Goal: Information Seeking & Learning: Learn about a topic

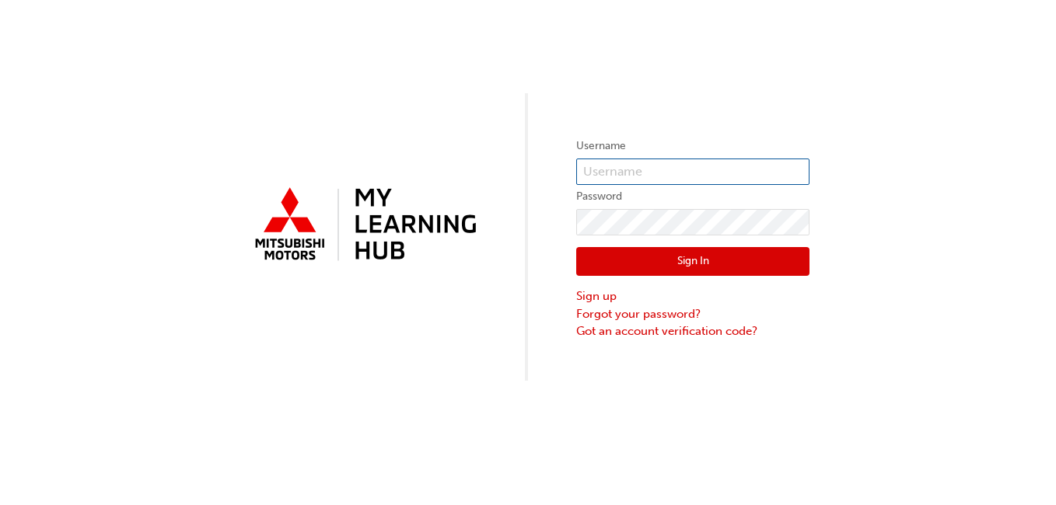
click at [677, 166] on input "text" at bounding box center [692, 172] width 233 height 26
type input "V29SHALL"
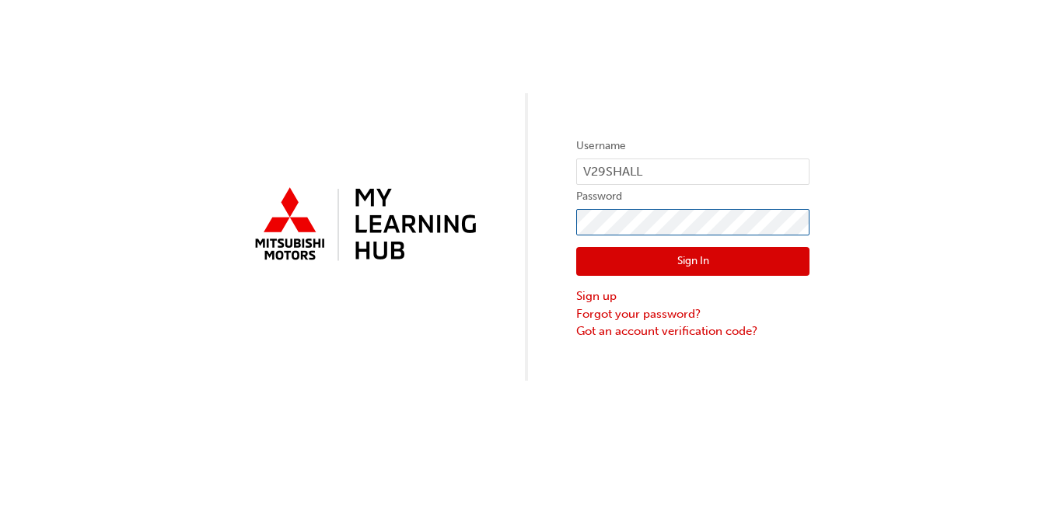
click button "Sign In" at bounding box center [692, 262] width 233 height 30
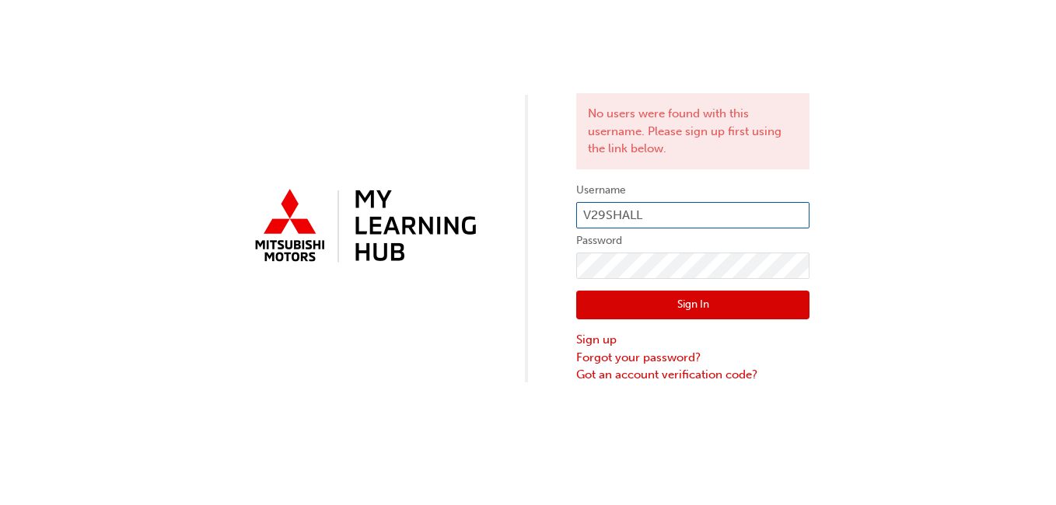
click at [658, 212] on input "V29SHALL" at bounding box center [692, 215] width 233 height 26
type input "V"
type input "0005950684"
click at [694, 306] on button "Sign In" at bounding box center [692, 306] width 233 height 30
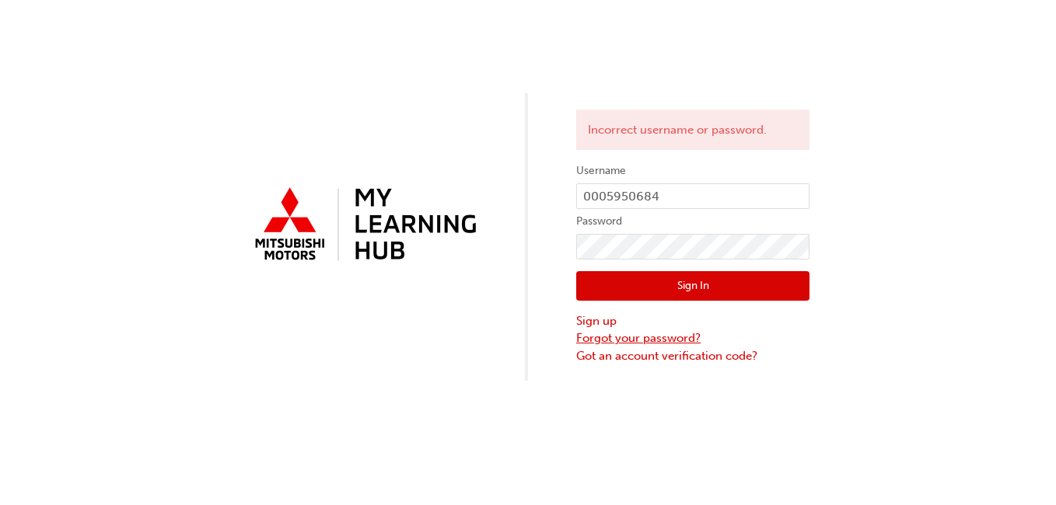
click at [624, 334] on link "Forgot your password?" at bounding box center [692, 339] width 233 height 18
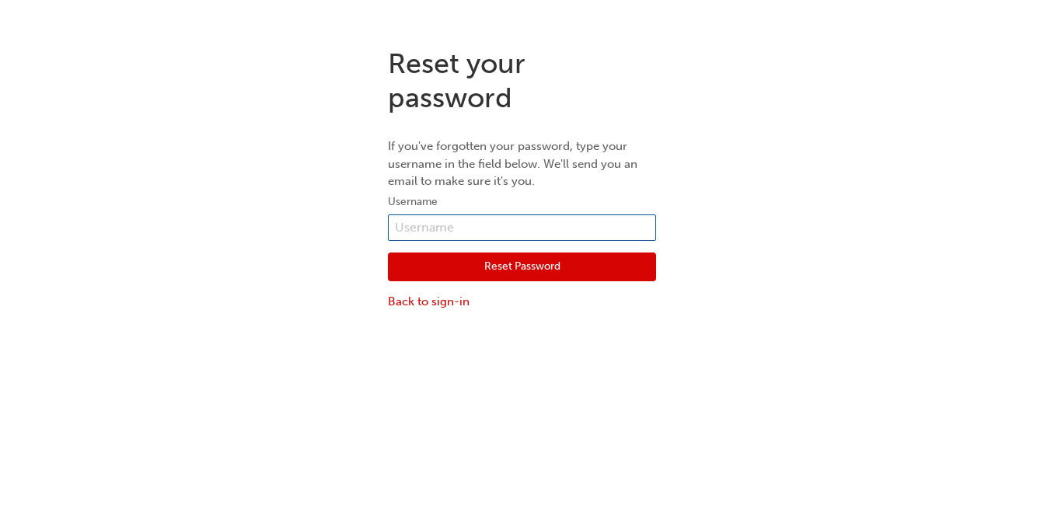
click at [558, 226] on input "text" at bounding box center [522, 228] width 268 height 26
type input "0005950684"
click at [551, 260] on button "Reset Password" at bounding box center [522, 268] width 268 height 30
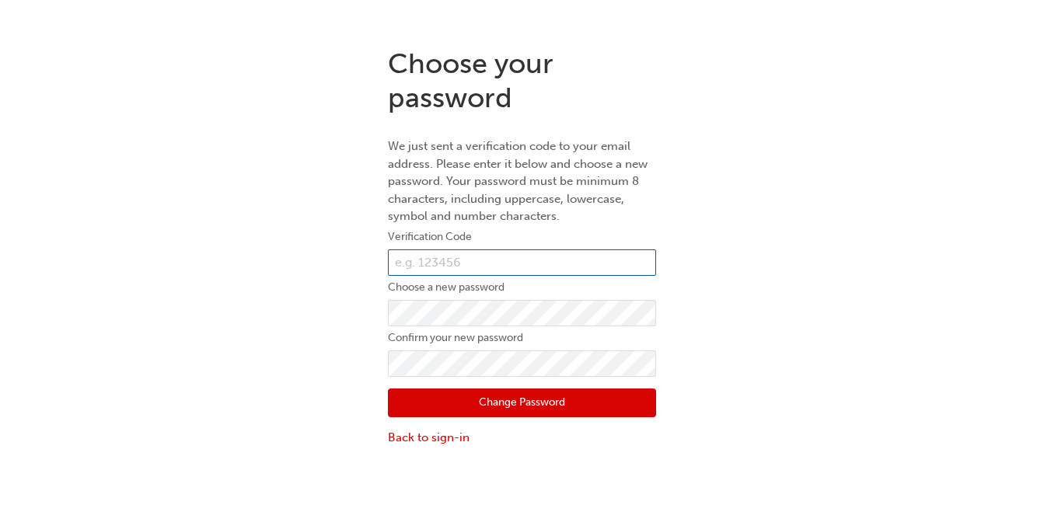
click at [551, 260] on input "text" at bounding box center [522, 263] width 268 height 26
type input "449036"
click at [511, 403] on button "Change Password" at bounding box center [522, 404] width 268 height 30
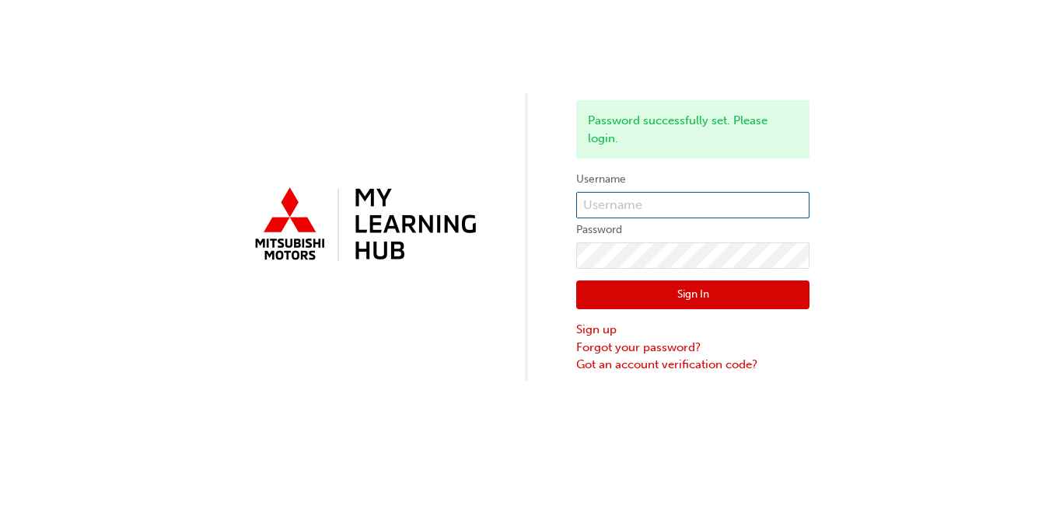
click at [680, 212] on input "text" at bounding box center [692, 205] width 233 height 26
type input "0005950684"
click at [684, 289] on button "Sign In" at bounding box center [692, 296] width 233 height 30
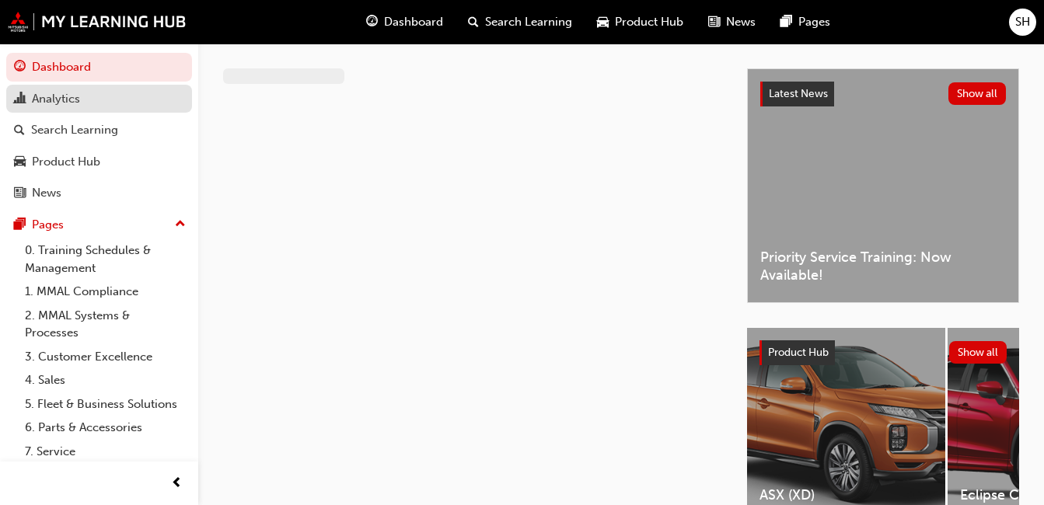
click at [58, 96] on div "Analytics" at bounding box center [56, 99] width 48 height 18
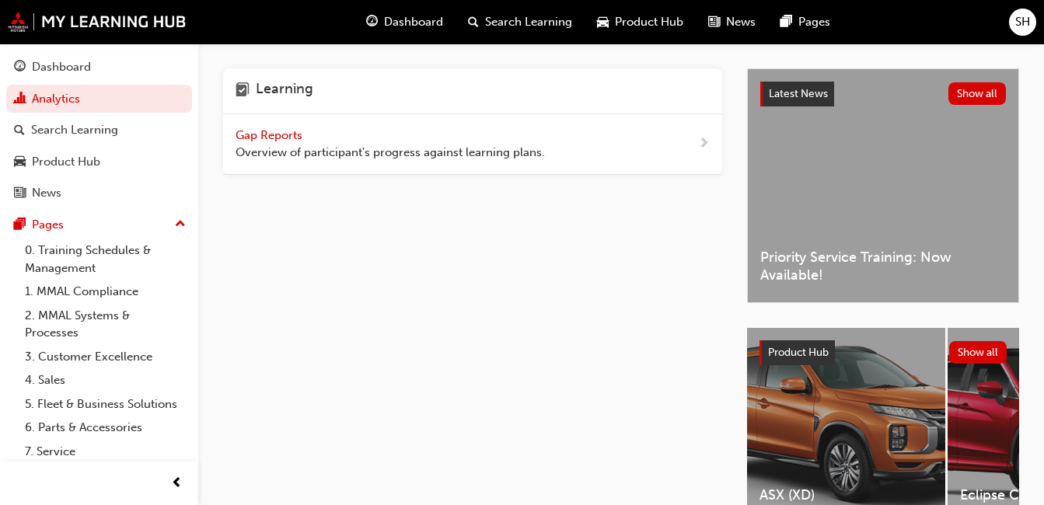
click at [296, 136] on span "Gap Reports" at bounding box center [271, 135] width 70 height 14
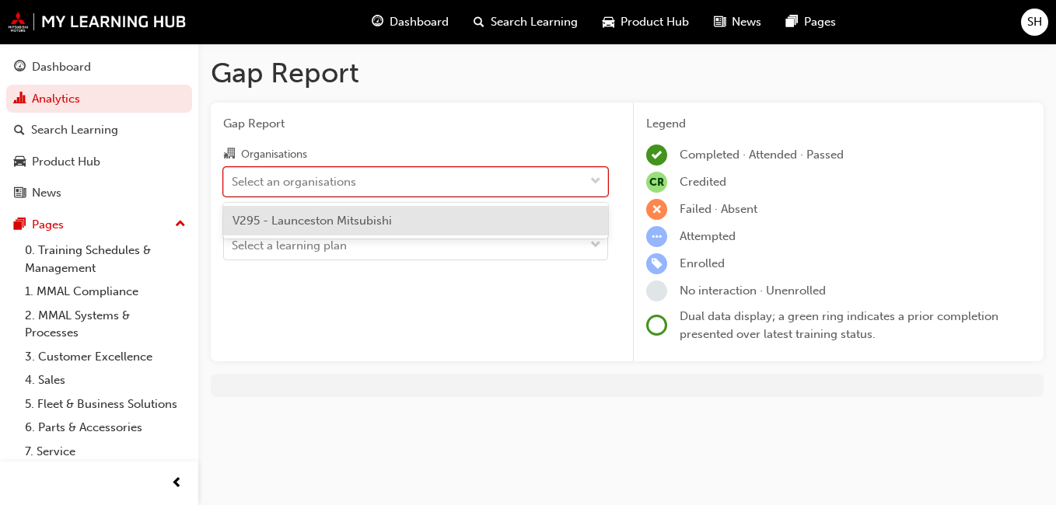
click at [381, 178] on div "Select an organisations" at bounding box center [404, 181] width 360 height 27
click at [233, 178] on input "Organisations option V295 - Launceston Mitsubishi focused, 1 of 1. 1 result ava…" at bounding box center [233, 180] width 2 height 13
click at [281, 219] on span "V295 - Launceston Mitsubishi" at bounding box center [312, 221] width 159 height 14
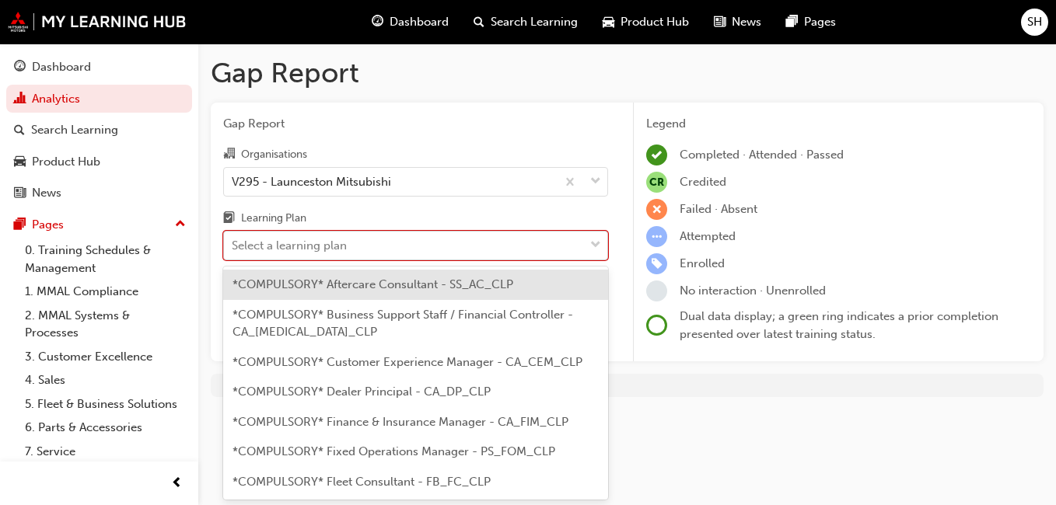
click at [283, 251] on div "Select a learning plan" at bounding box center [289, 246] width 115 height 18
click at [233, 251] on input "Learning Plan option *COMPULSORY* Aftercare Consultant - SS_AC_CLP focused, 1 o…" at bounding box center [233, 245] width 2 height 13
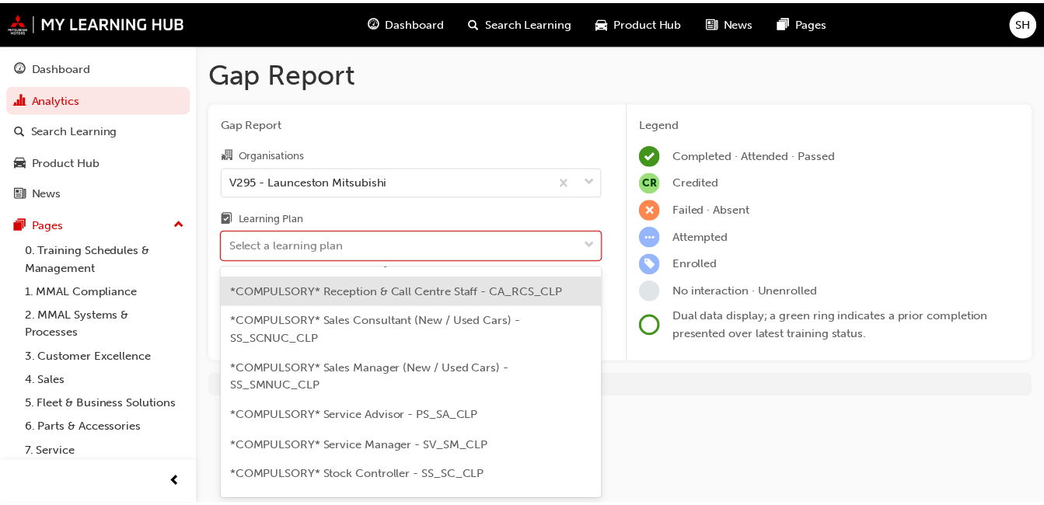
scroll to position [479, 0]
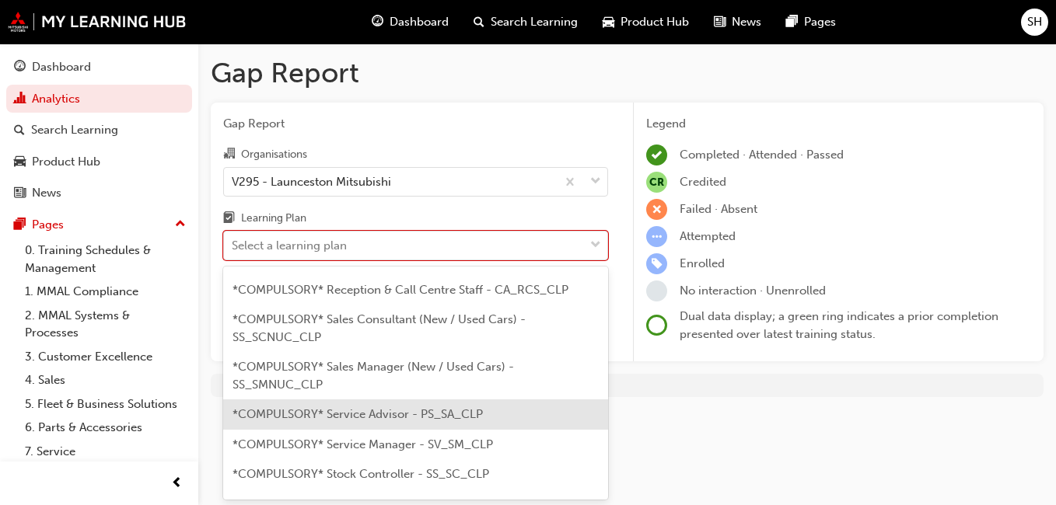
click at [307, 424] on div "*COMPULSORY* Service Advisor - PS_SA_CLP" at bounding box center [415, 415] width 385 height 30
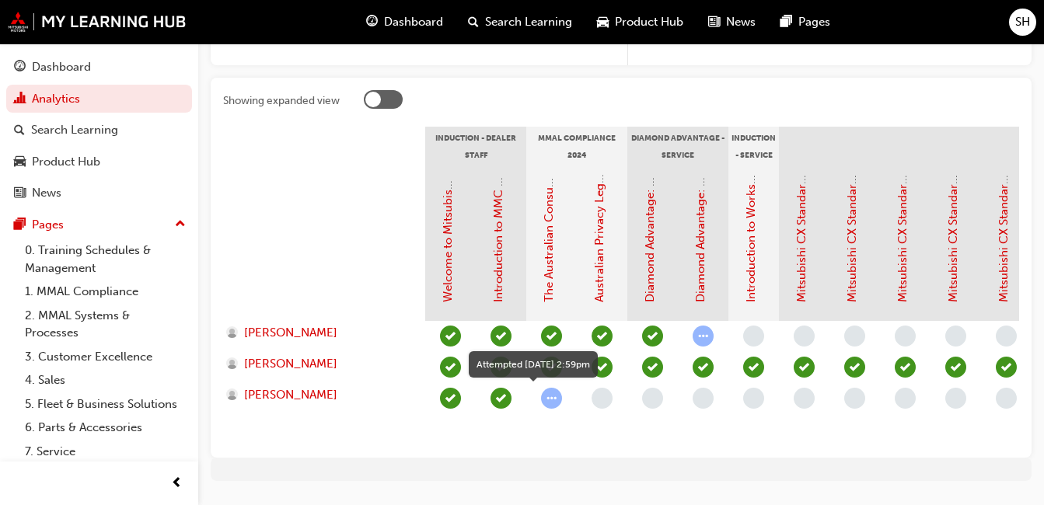
click at [547, 398] on span "learningRecordVerb_ATTEMPT-icon" at bounding box center [551, 398] width 21 height 21
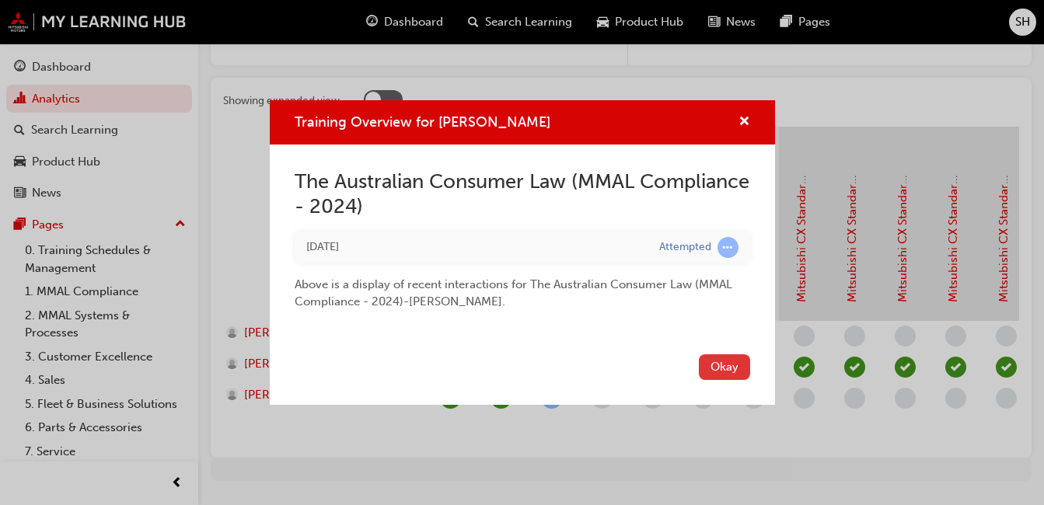
click at [738, 366] on button "Okay" at bounding box center [724, 368] width 51 height 26
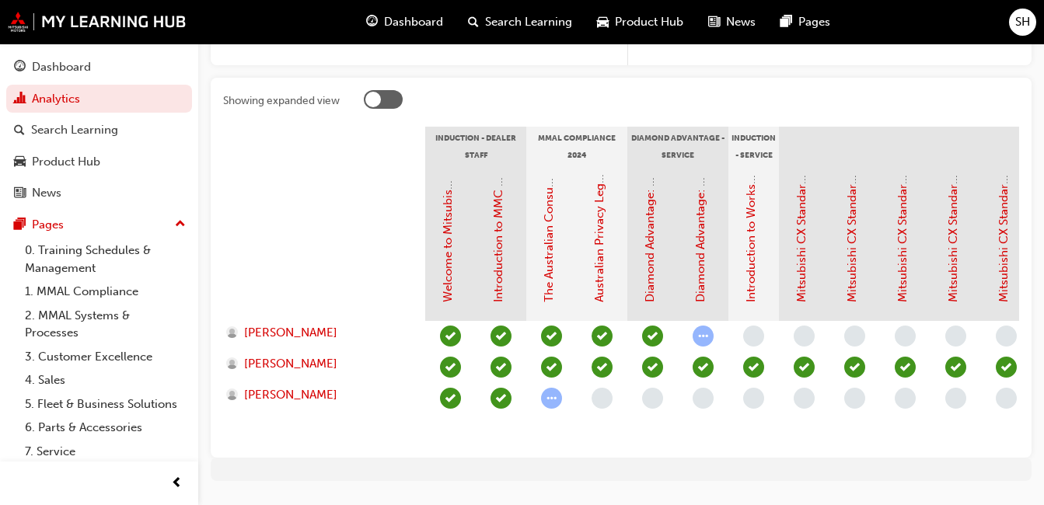
click at [554, 402] on span "learningRecordVerb_ATTEMPT-icon" at bounding box center [551, 398] width 21 height 21
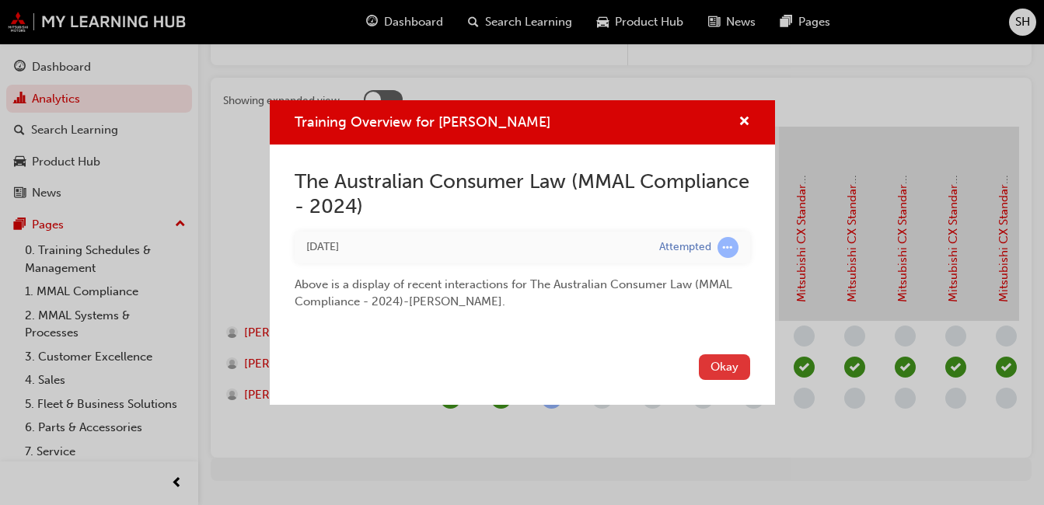
click at [726, 365] on button "Okay" at bounding box center [724, 368] width 51 height 26
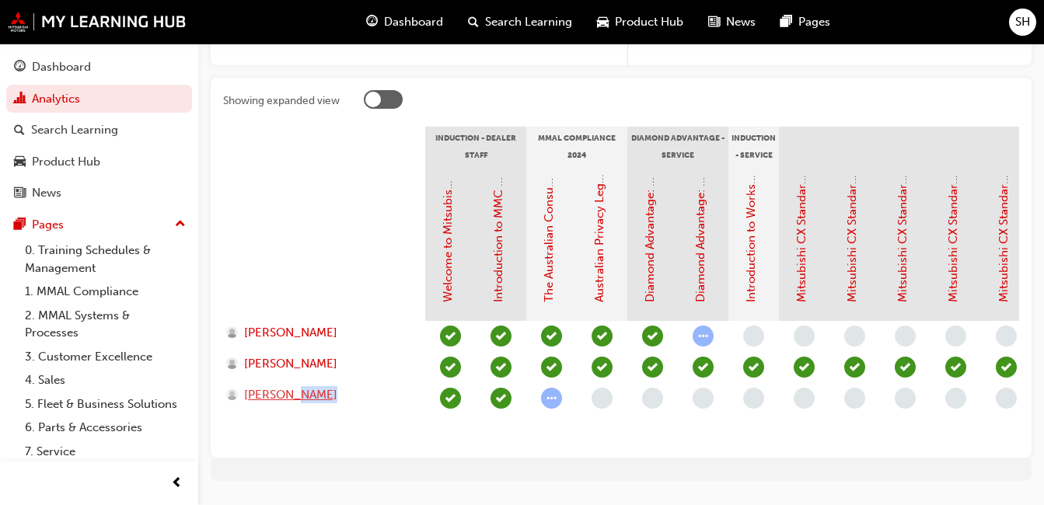
drag, startPoint x: 567, startPoint y: 414, endPoint x: 295, endPoint y: 402, distance: 272.5
click at [295, 402] on section "Induction - Dealer Staff MMAL Compliance 2024 Diamond Advantage - Service Induc…" at bounding box center [621, 286] width 796 height 319
click at [82, 257] on link "0. Training Schedules & Management" at bounding box center [105, 259] width 173 height 41
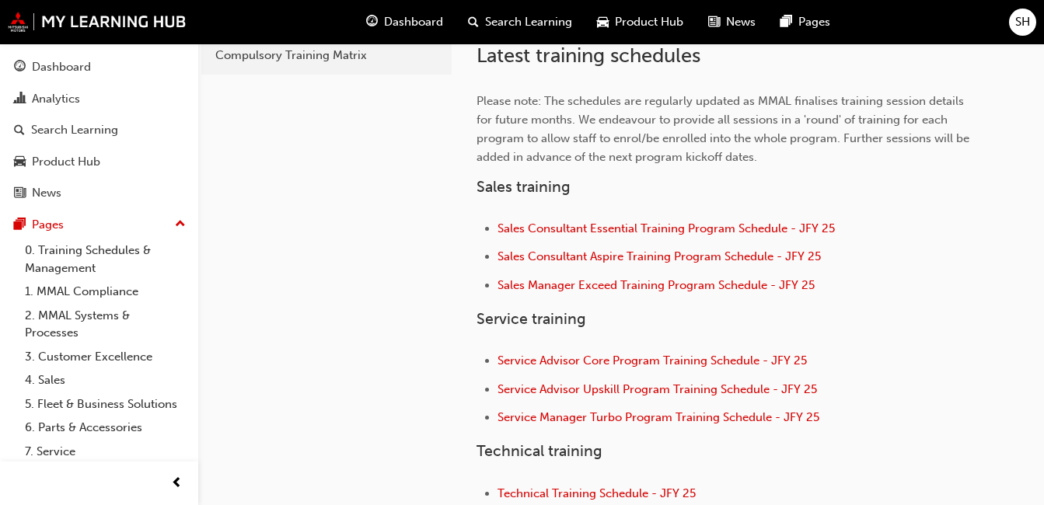
scroll to position [505, 0]
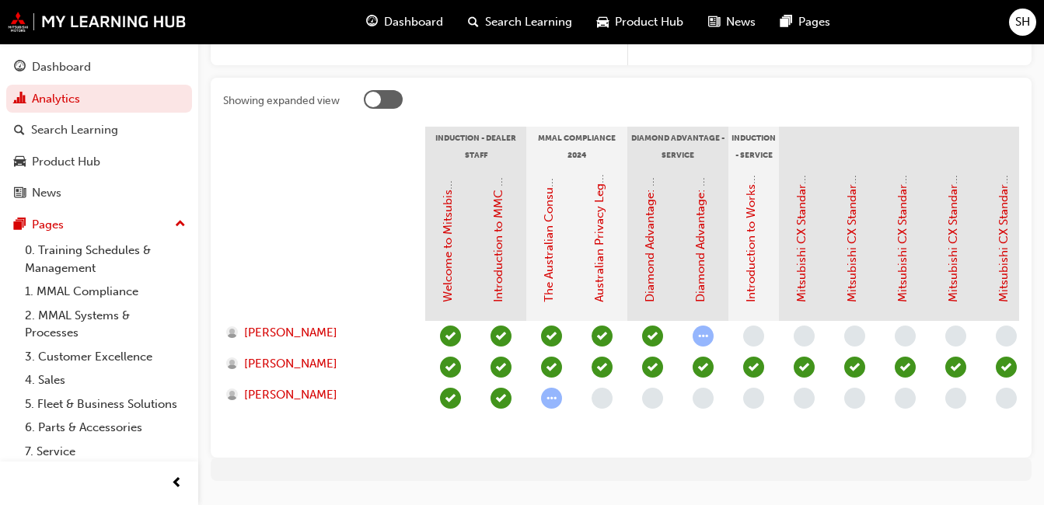
click at [547, 400] on span "learningRecordVerb_ATTEMPT-icon" at bounding box center [551, 398] width 21 height 21
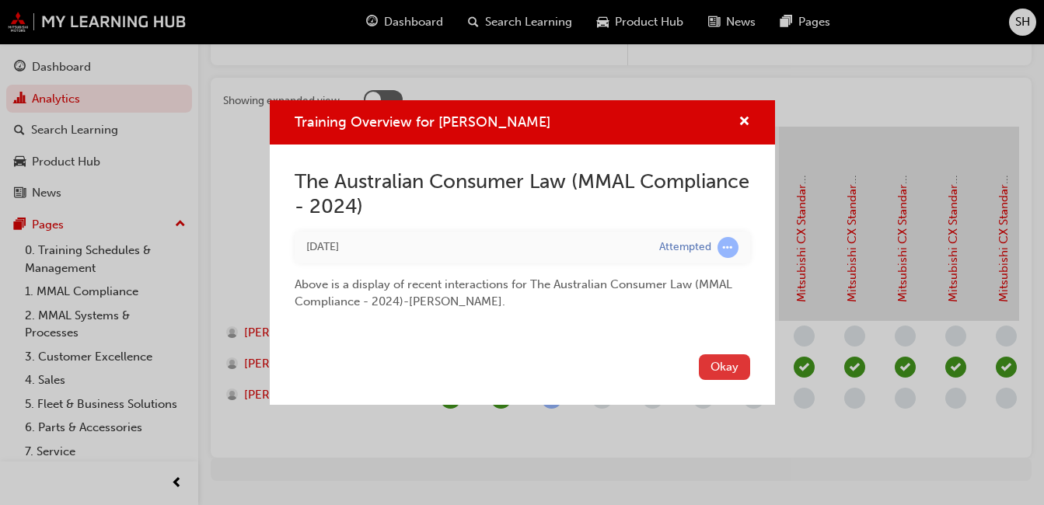
click at [706, 358] on button "Okay" at bounding box center [724, 368] width 51 height 26
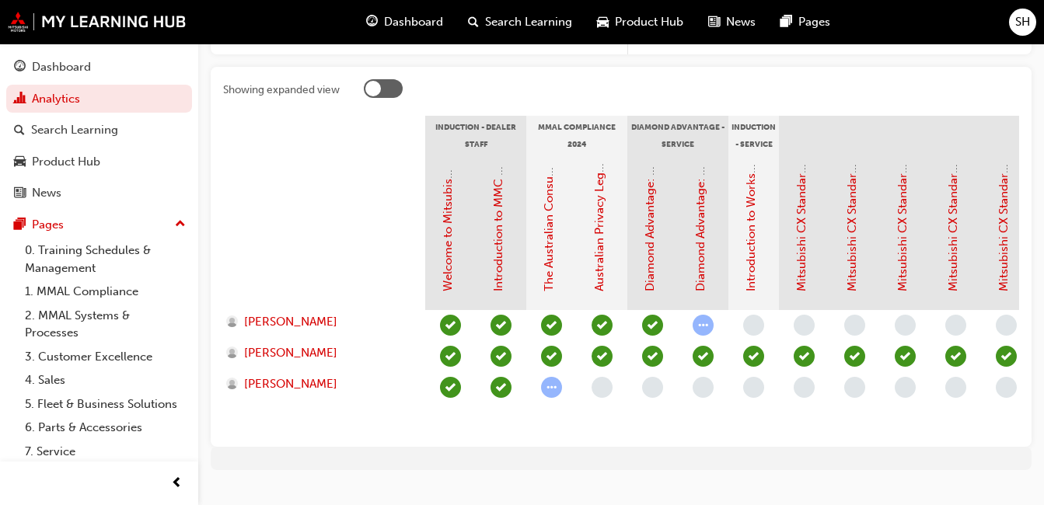
scroll to position [307, 0]
click at [175, 225] on span "up-icon" at bounding box center [180, 225] width 11 height 20
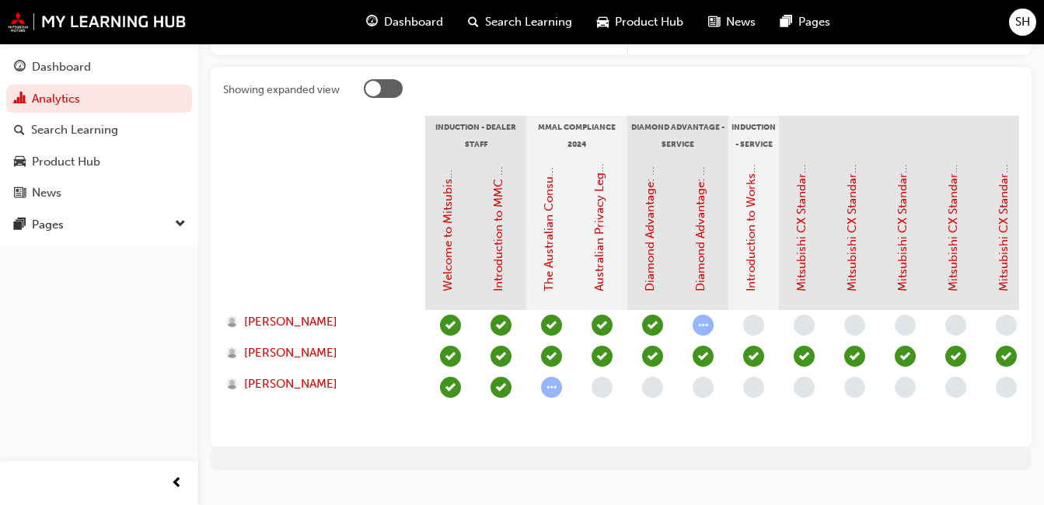
click at [167, 225] on div "Pages" at bounding box center [99, 224] width 170 height 19
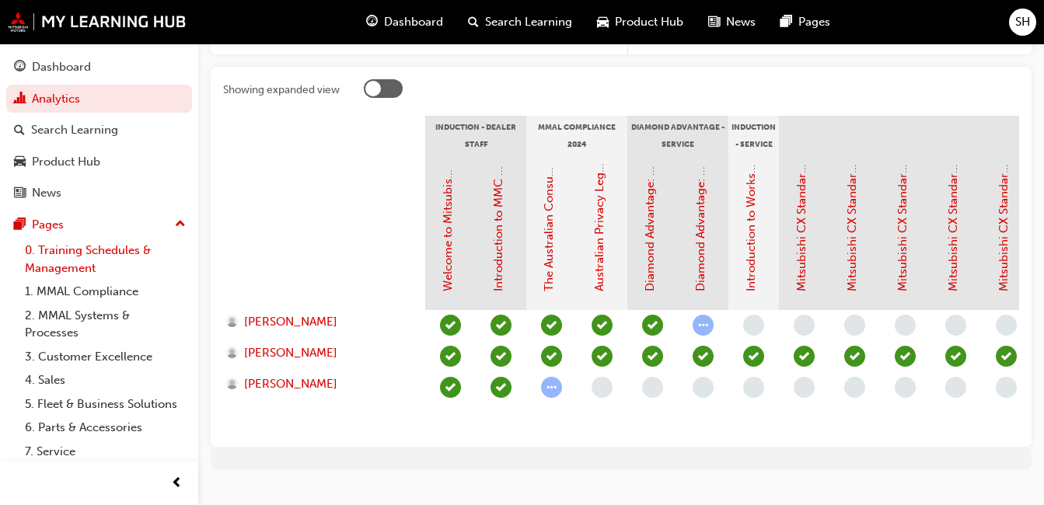
click at [128, 248] on link "0. Training Schedules & Management" at bounding box center [105, 259] width 173 height 41
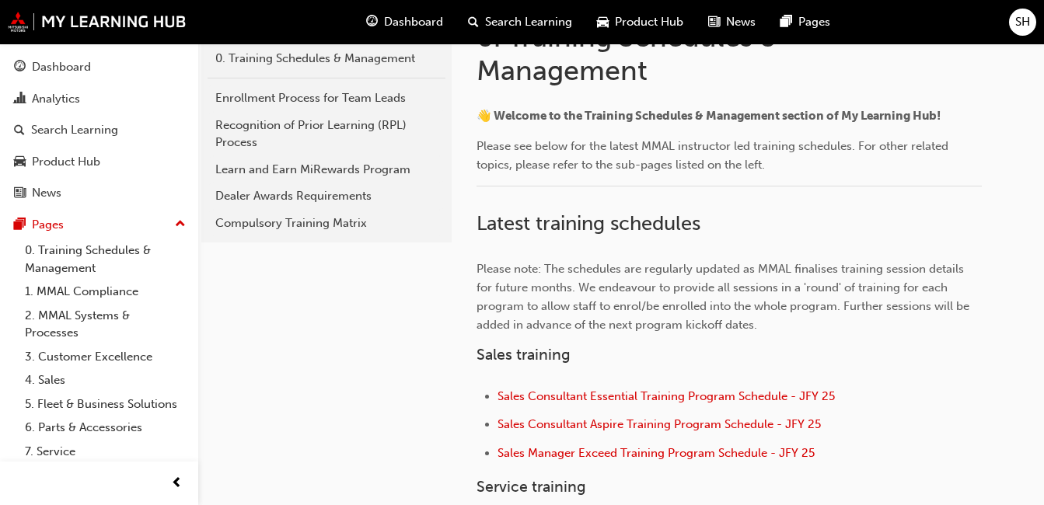
scroll to position [332, 0]
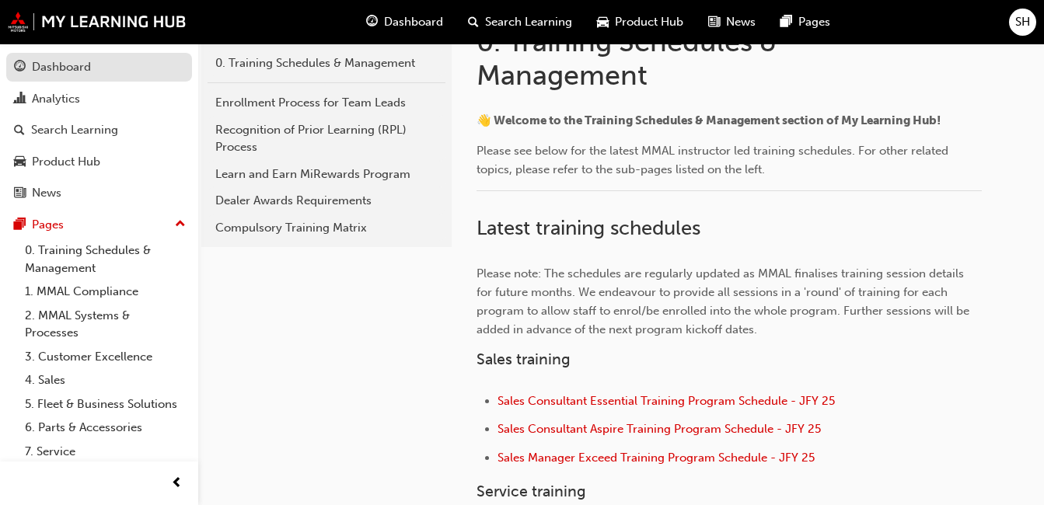
click at [92, 60] on div "Dashboard" at bounding box center [99, 67] width 170 height 19
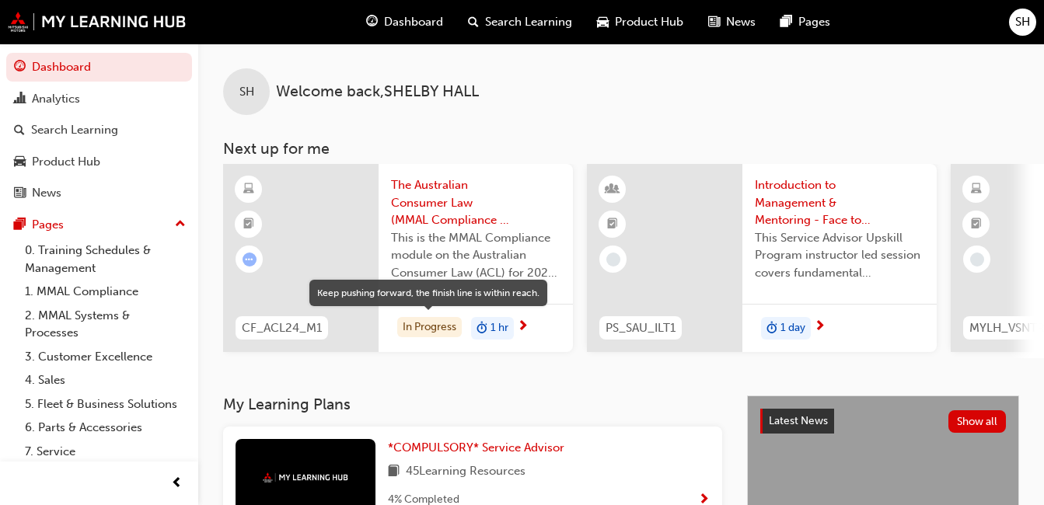
click at [421, 325] on div "In Progress" at bounding box center [429, 327] width 65 height 21
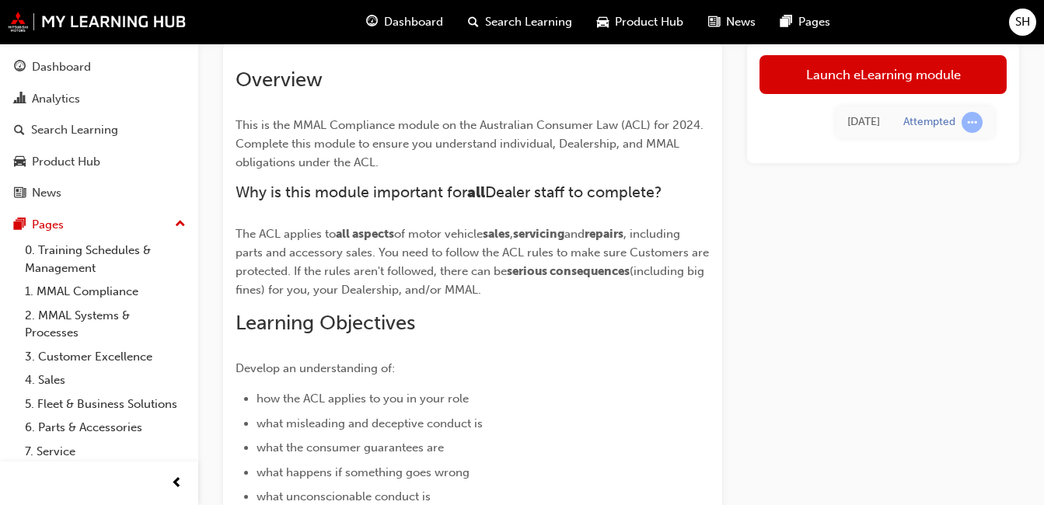
scroll to position [96, 0]
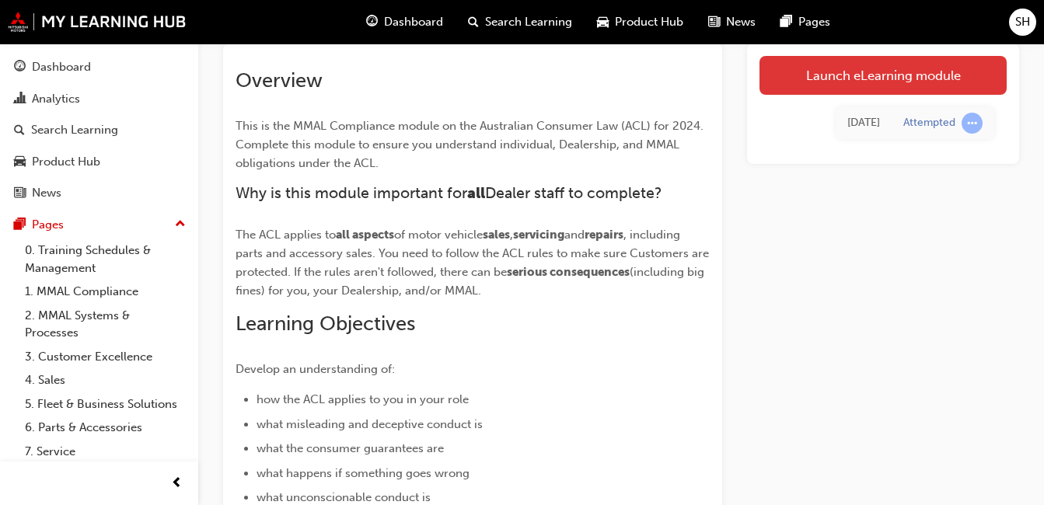
click at [890, 93] on link "Launch eLearning module" at bounding box center [883, 75] width 247 height 39
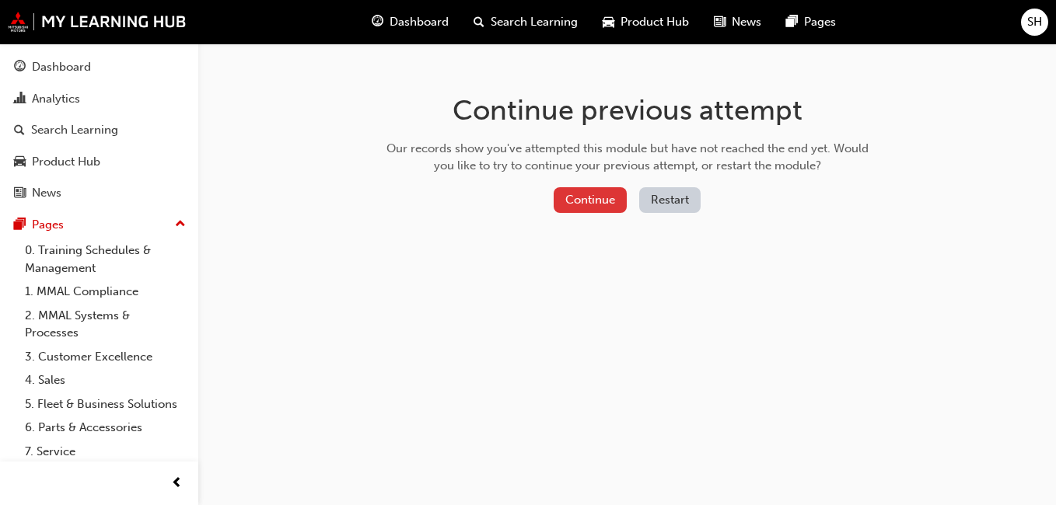
click at [600, 192] on button "Continue" at bounding box center [590, 200] width 73 height 26
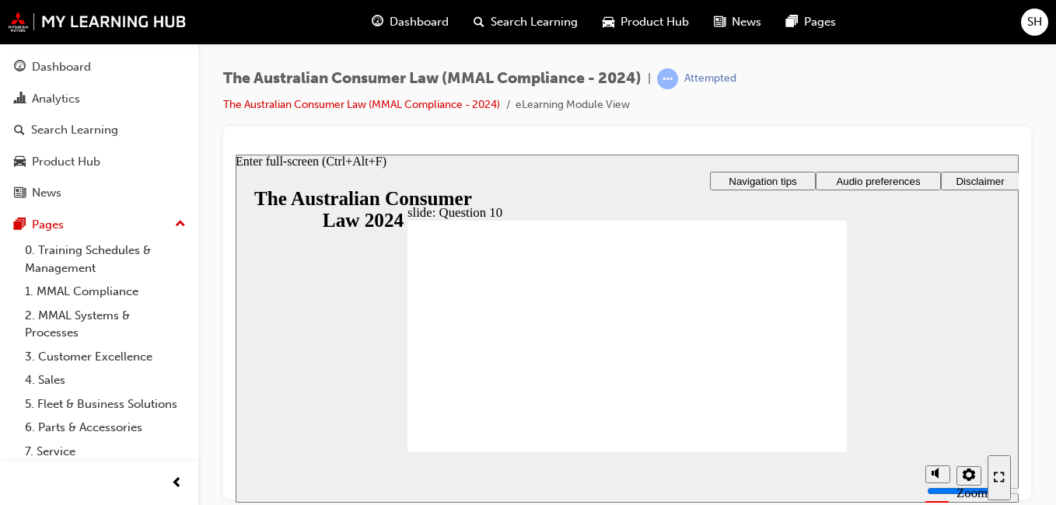
click at [998, 482] on icon "Enter full-screen (Ctrl+Alt+F)" at bounding box center [999, 476] width 11 height 11
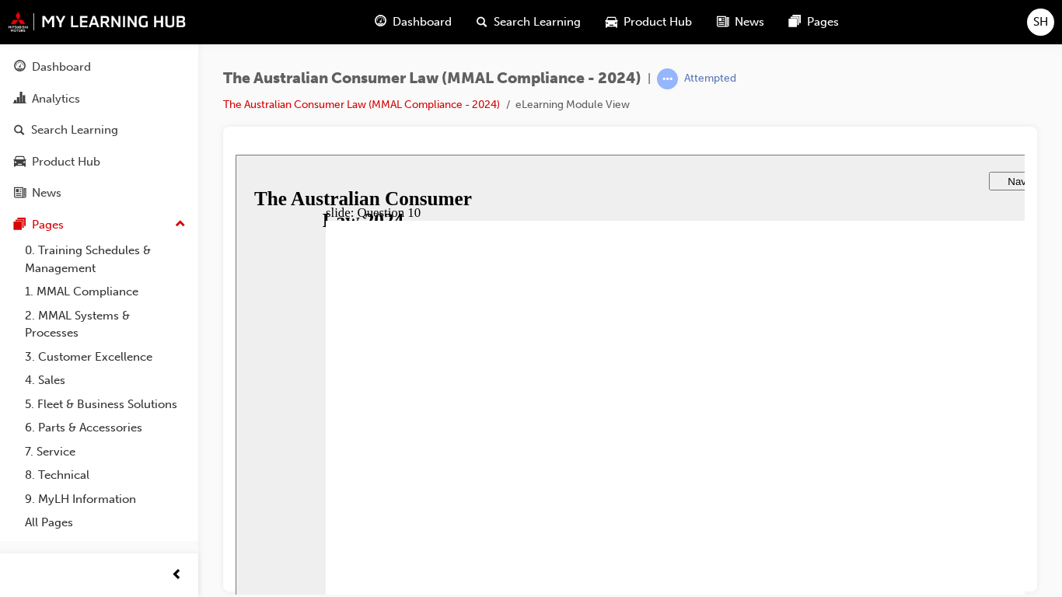
checkbox input "true"
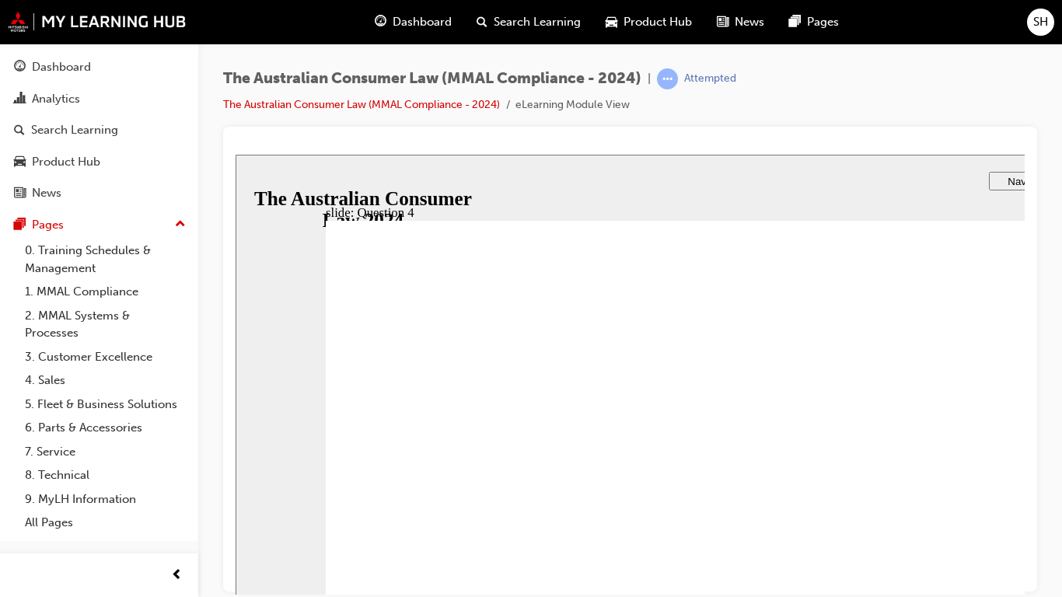
checkbox input "true"
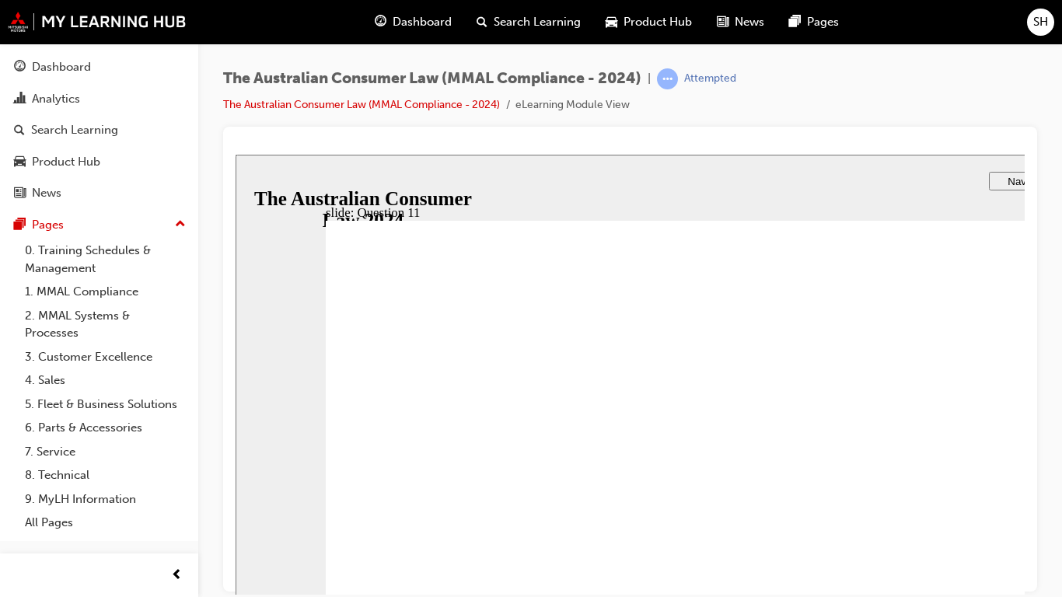
checkbox input "true"
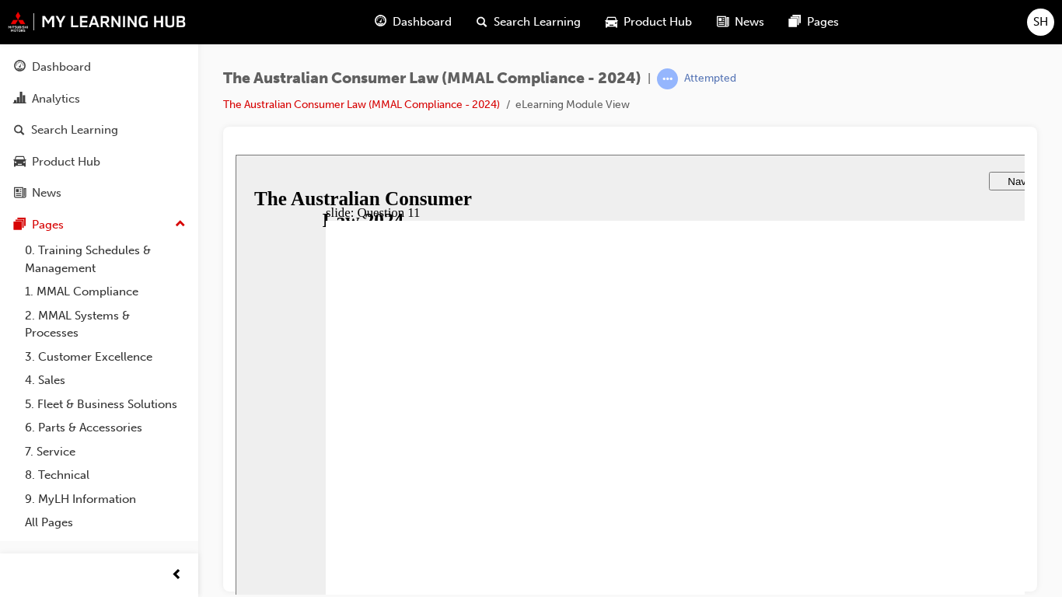
checkbox input "true"
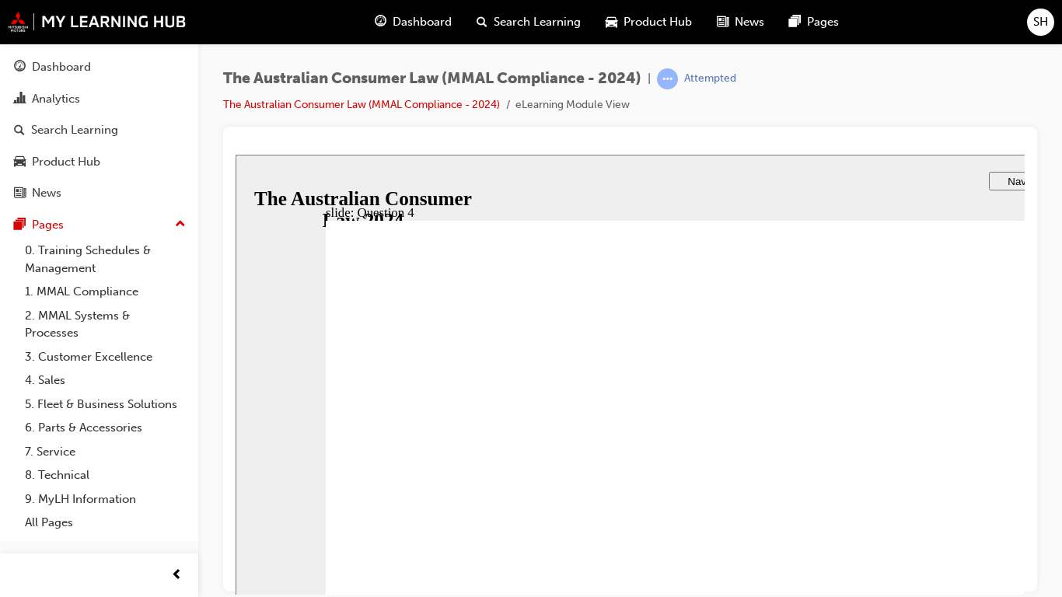
checkbox input "true"
radio input "true"
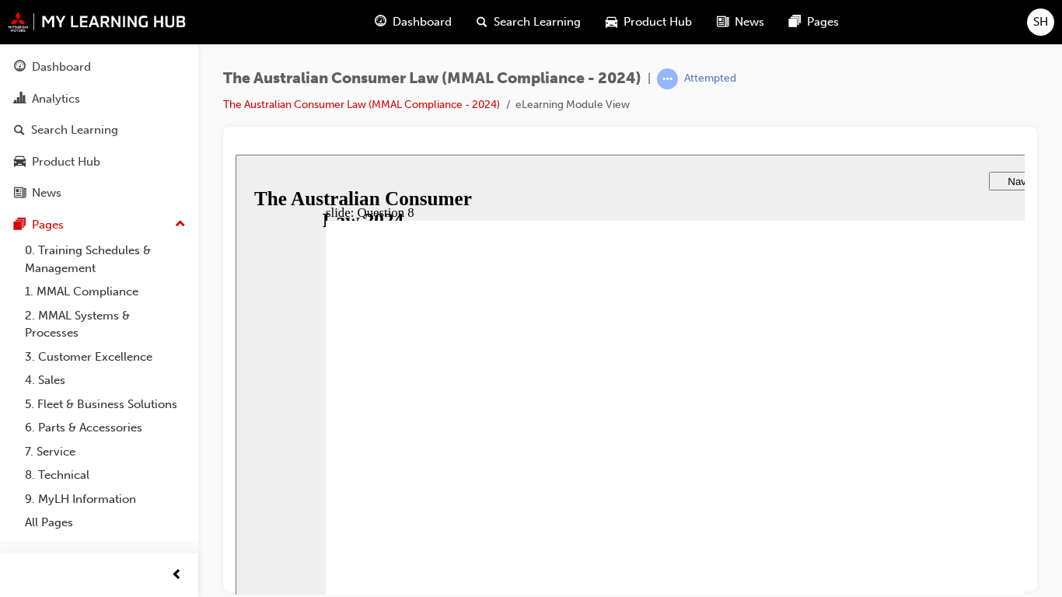
checkbox input "true"
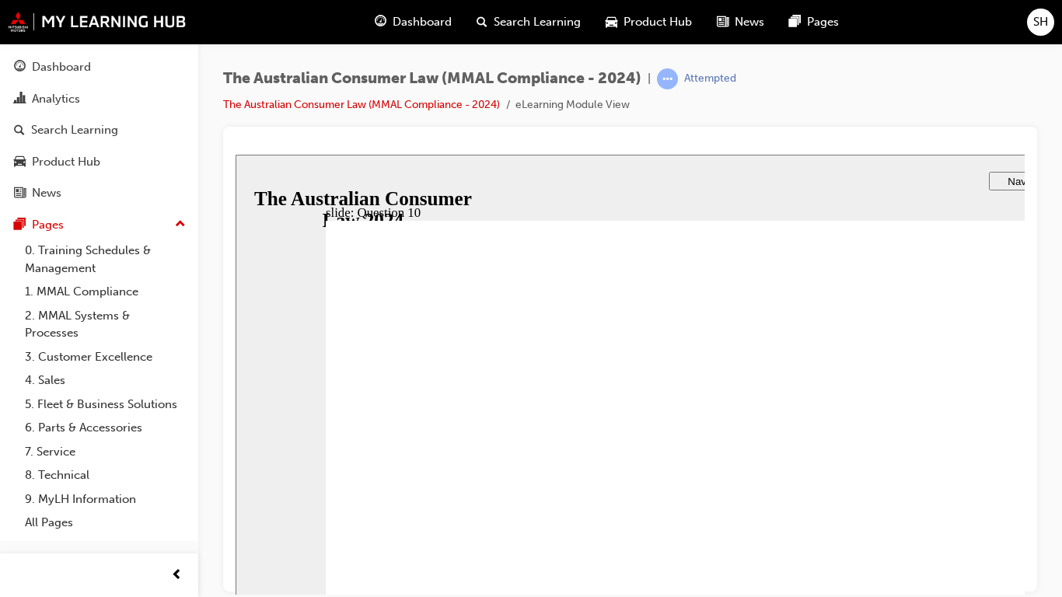
checkbox input "true"
radio input "true"
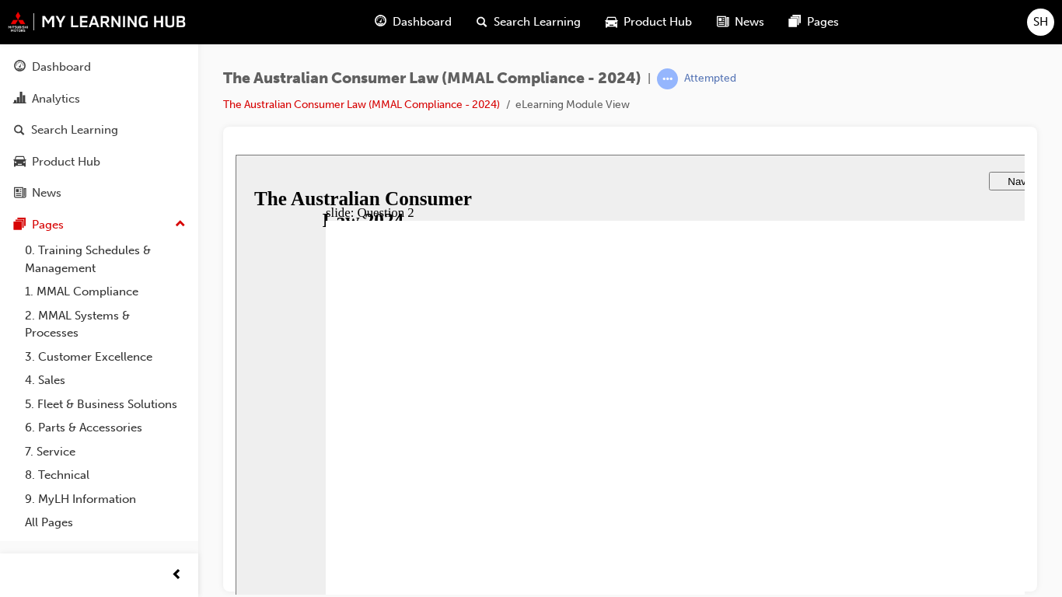
checkbox input "true"
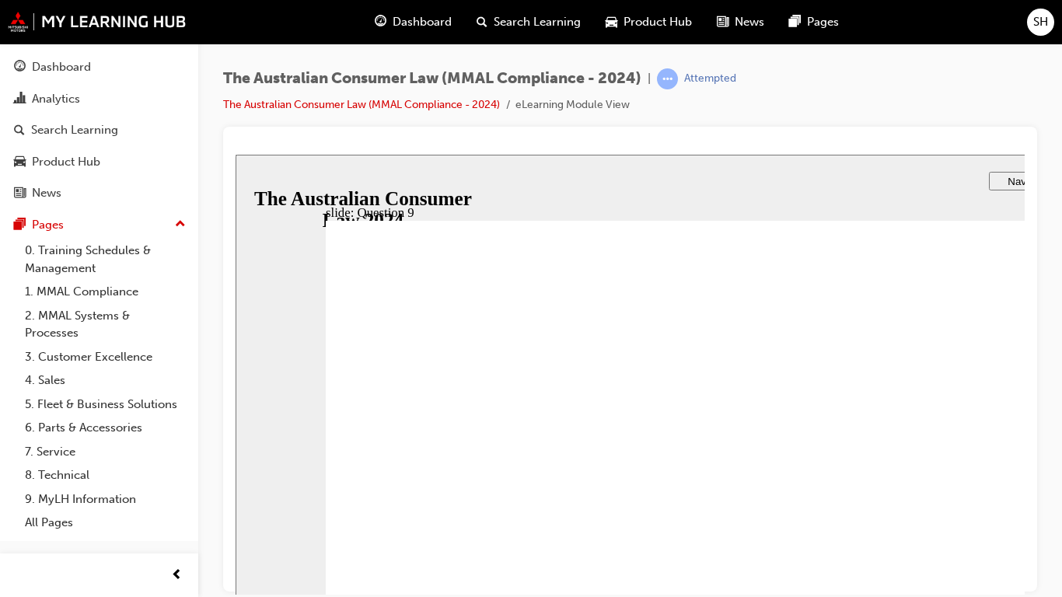
radio input "true"
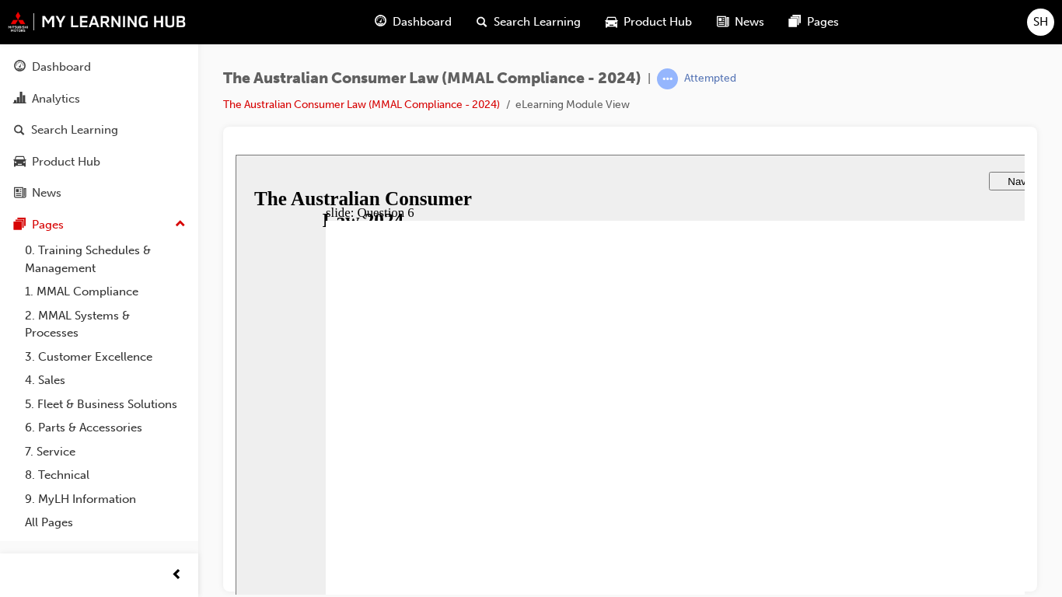
radio input "true"
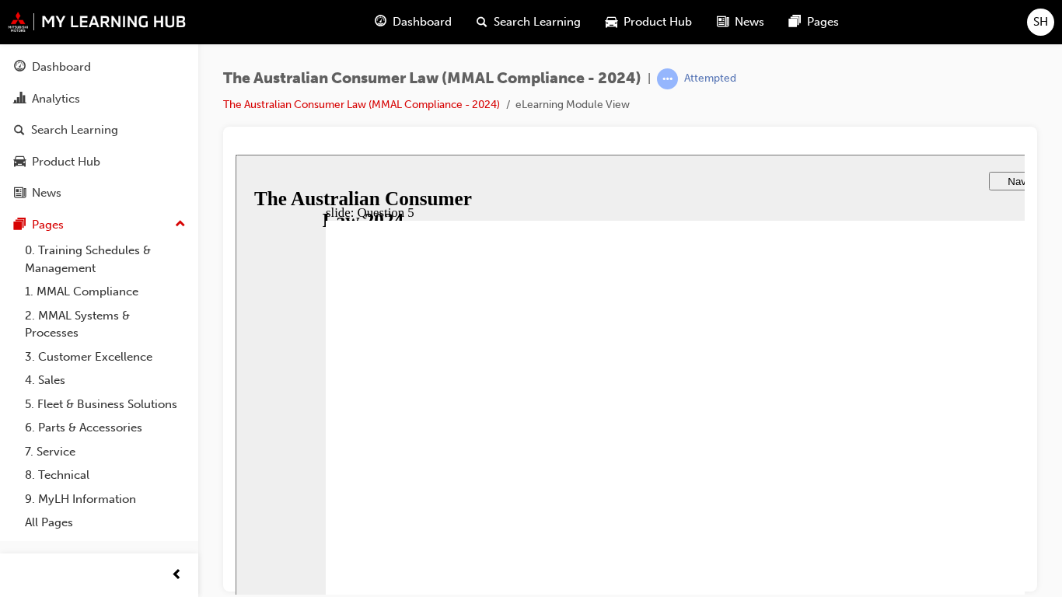
radio input "false"
radio input "true"
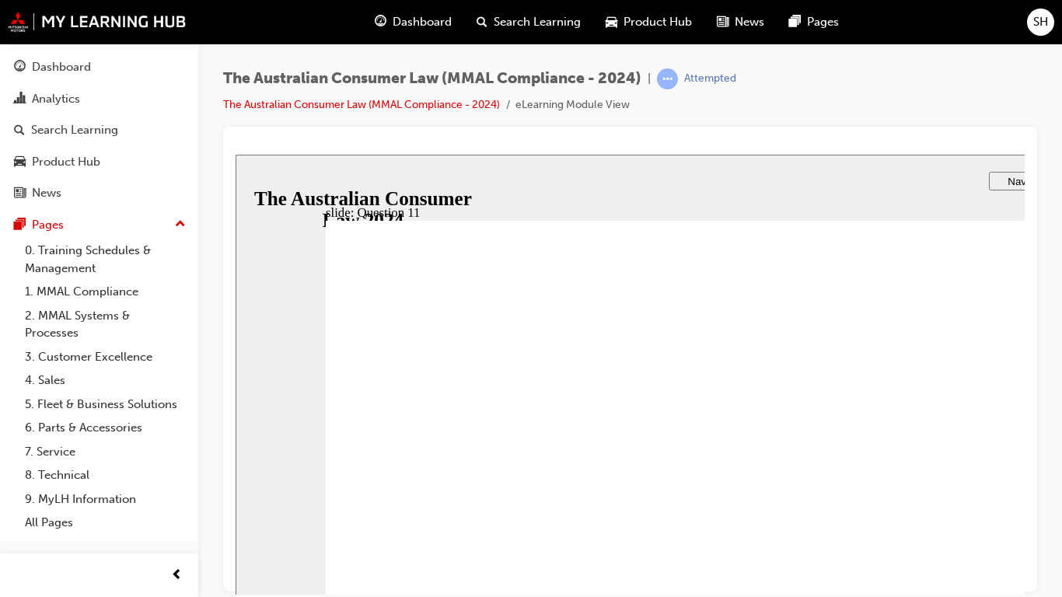
checkbox input "true"
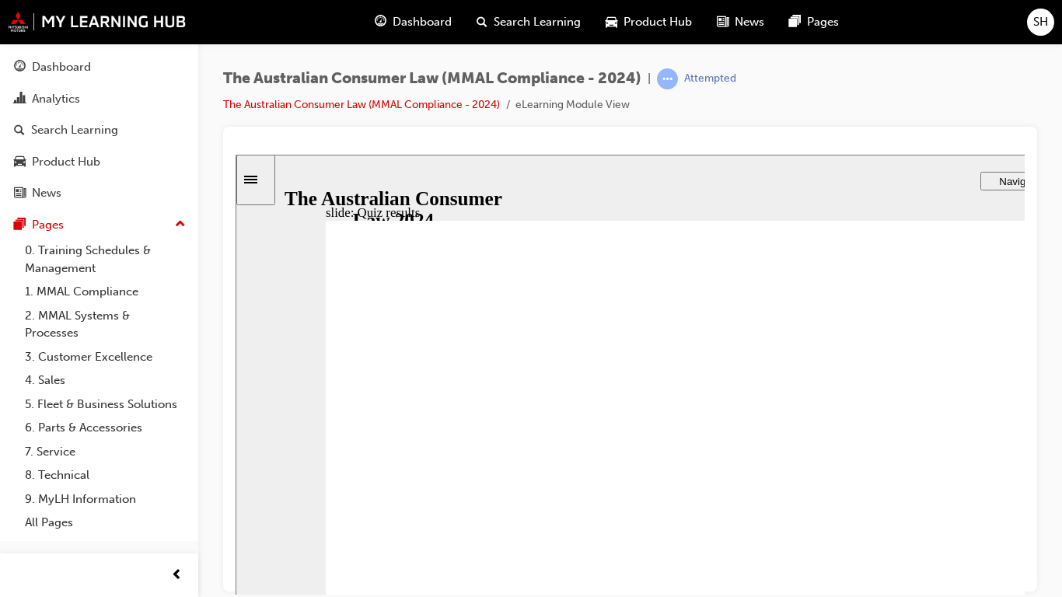
checkbox input "true"
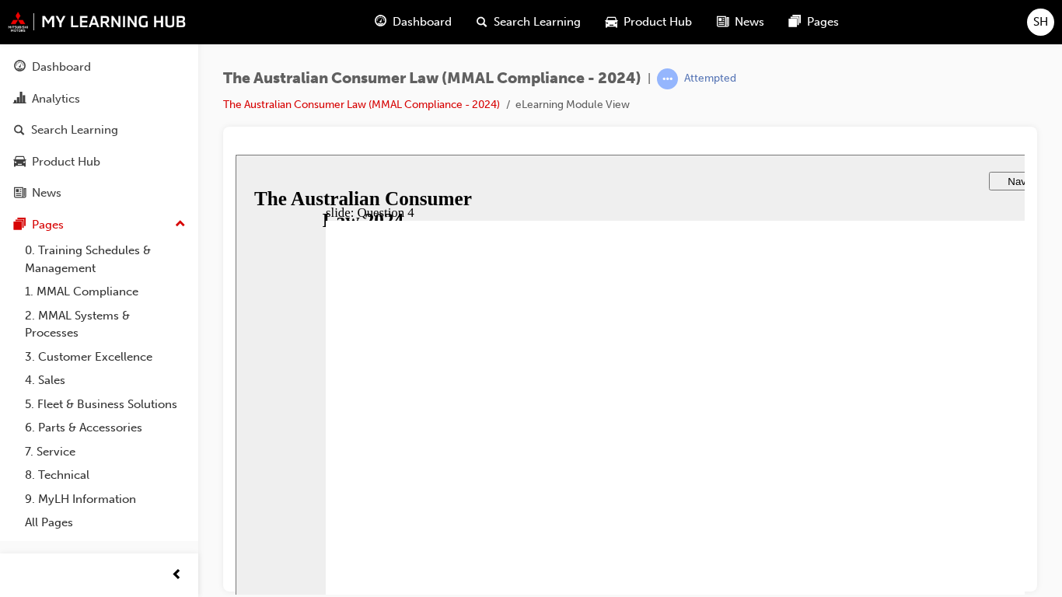
checkbox input "true"
radio input "true"
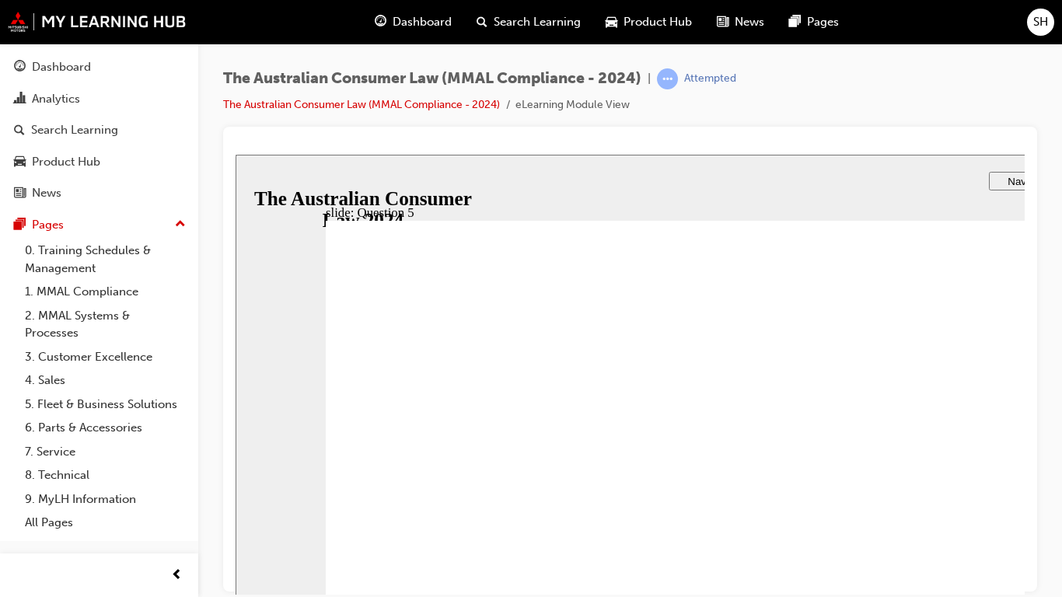
radio input "true"
checkbox input "true"
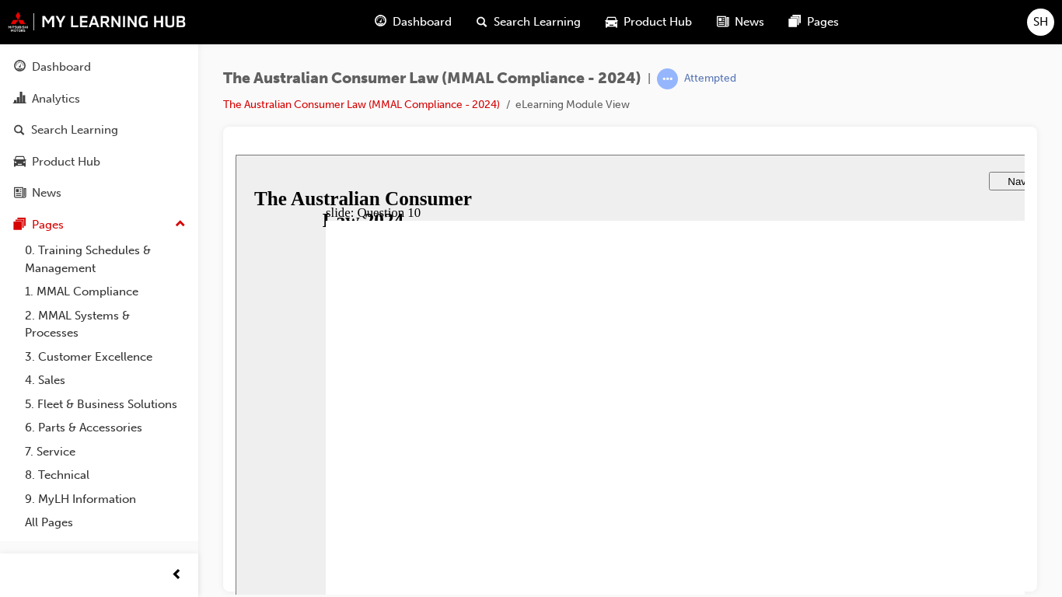
checkbox input "true"
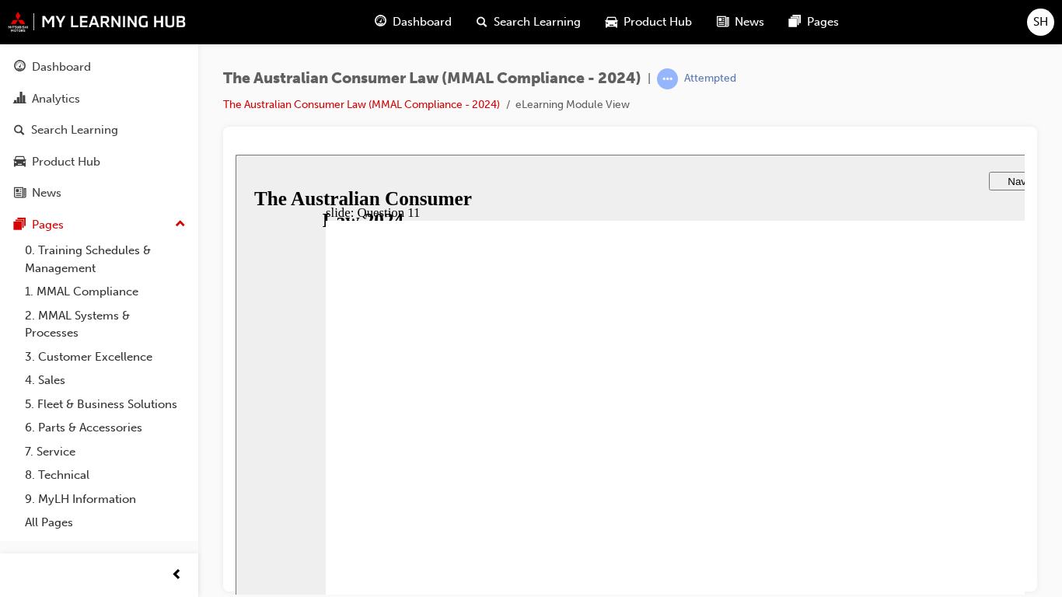
checkbox input "true"
radio input "true"
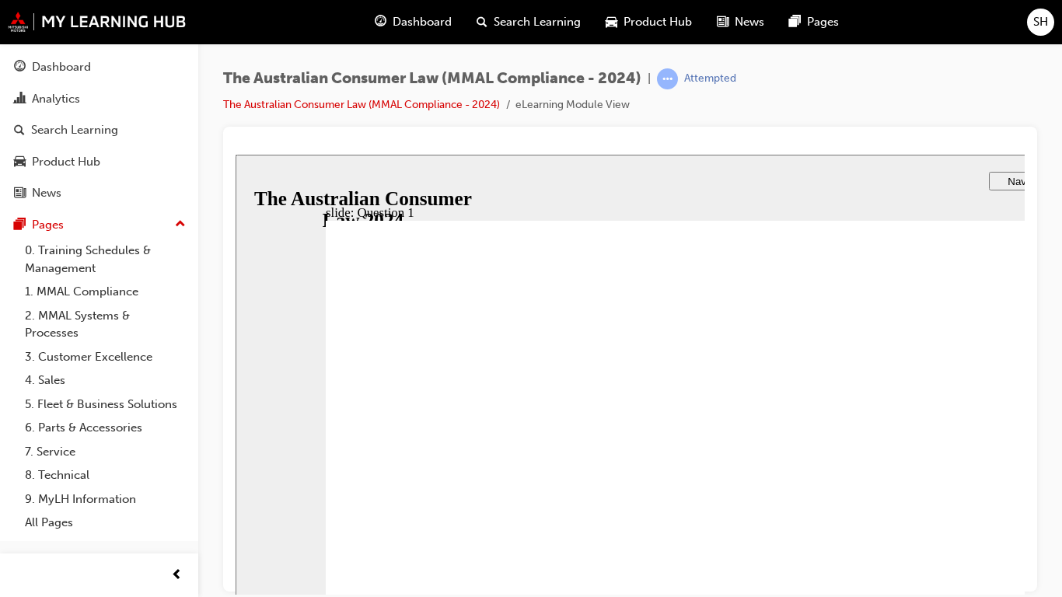
radio input "true"
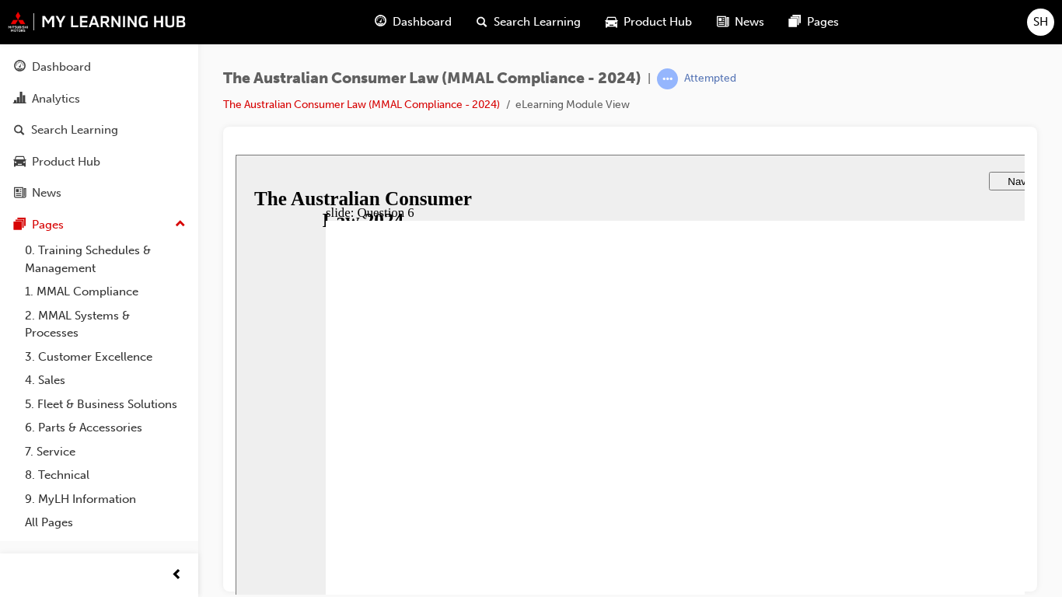
radio input "true"
drag, startPoint x: 443, startPoint y: 652, endPoint x: 442, endPoint y: 666, distance: 14.1
radio input "true"
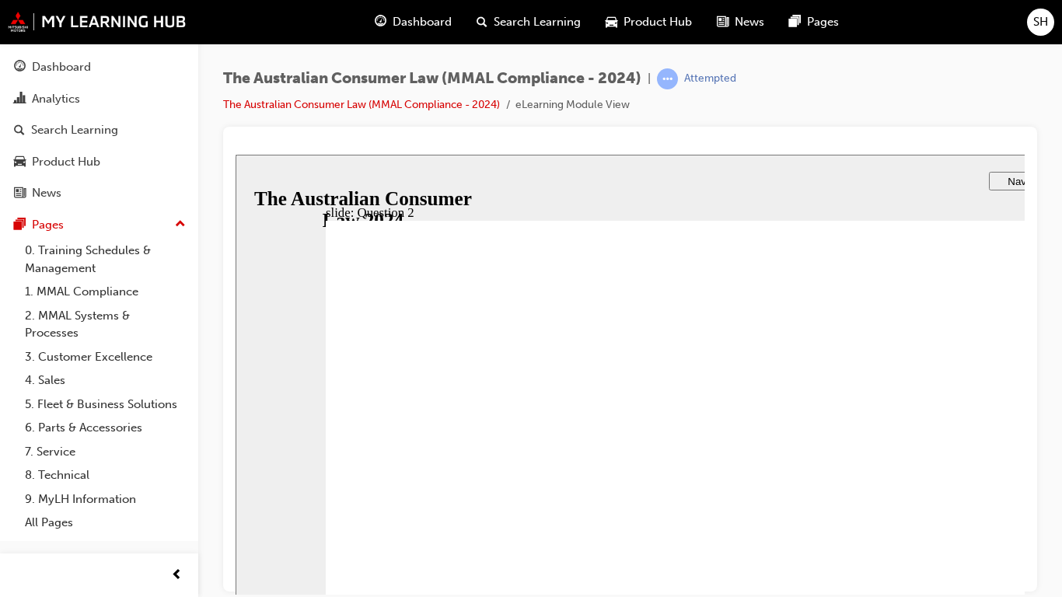
checkbox input "true"
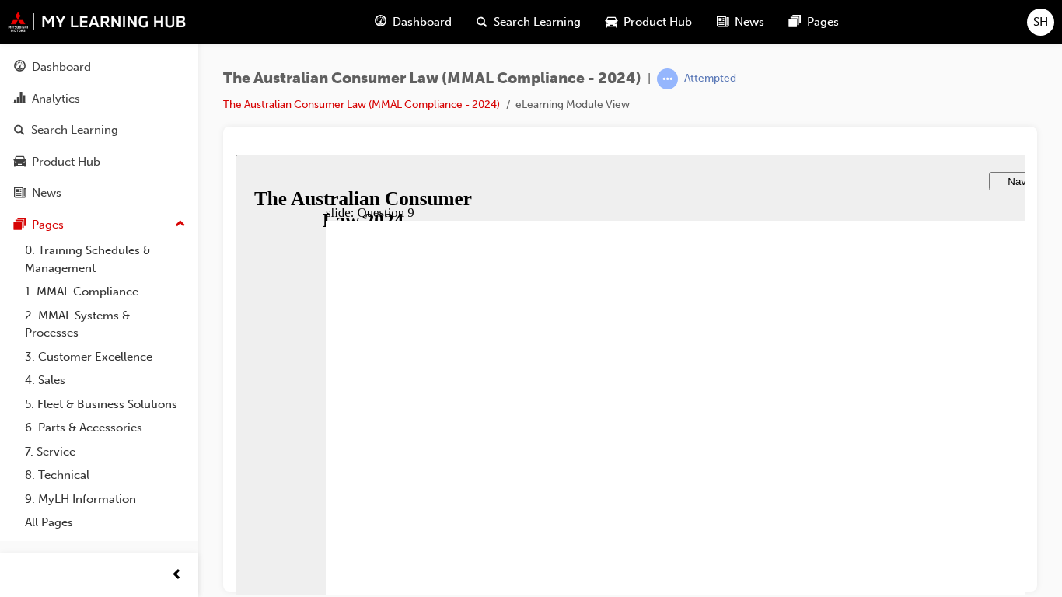
checkbox input "true"
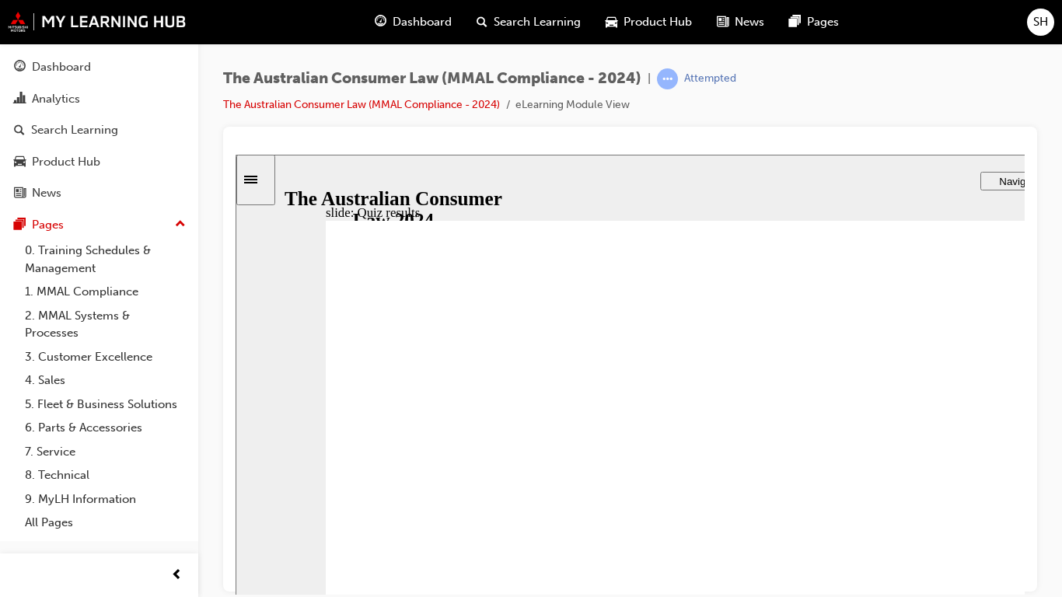
checkbox input "true"
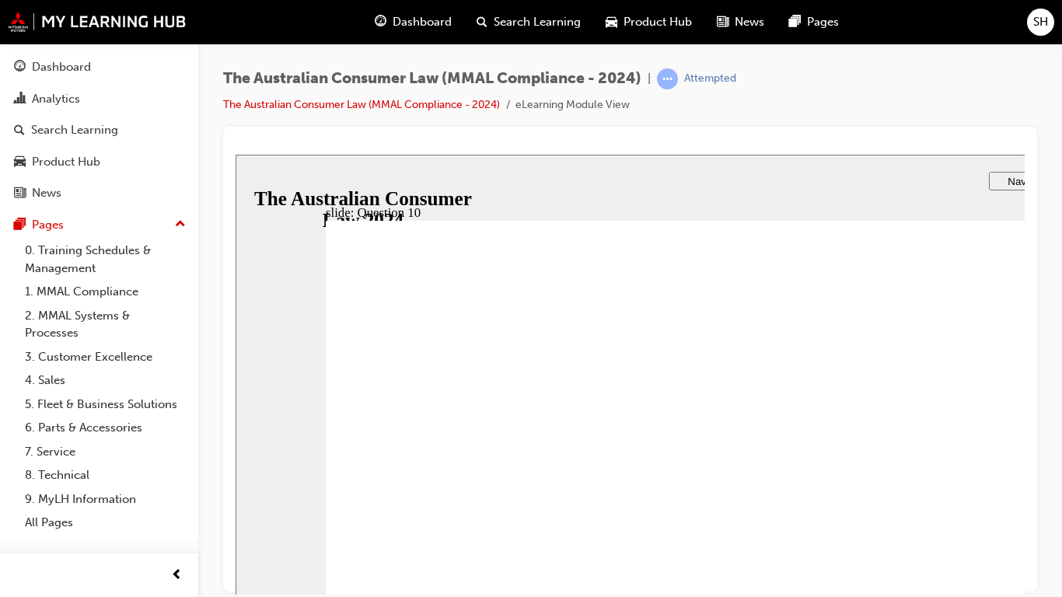
radio input "true"
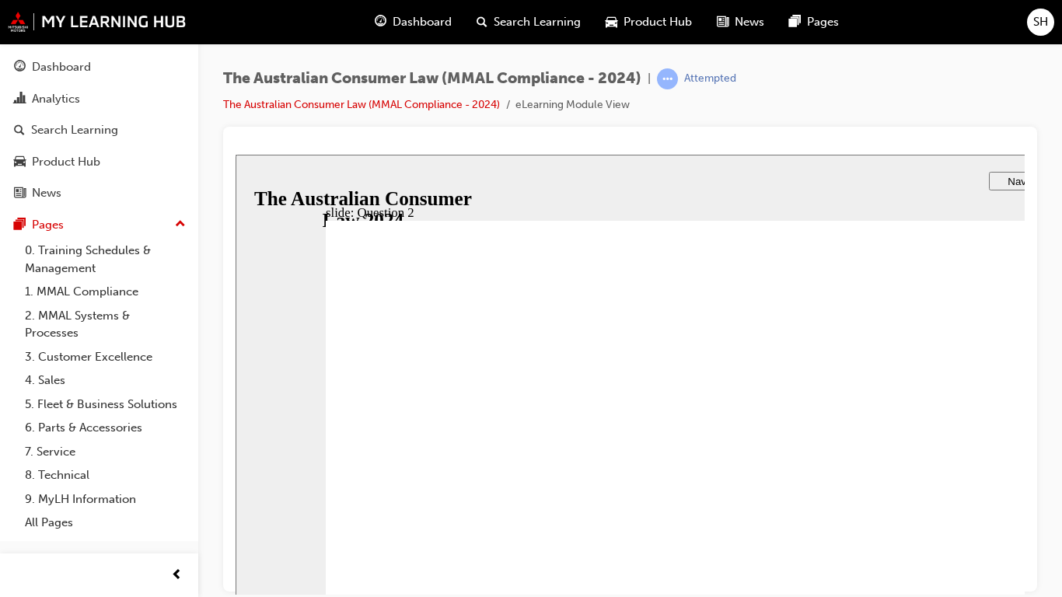
radio input "true"
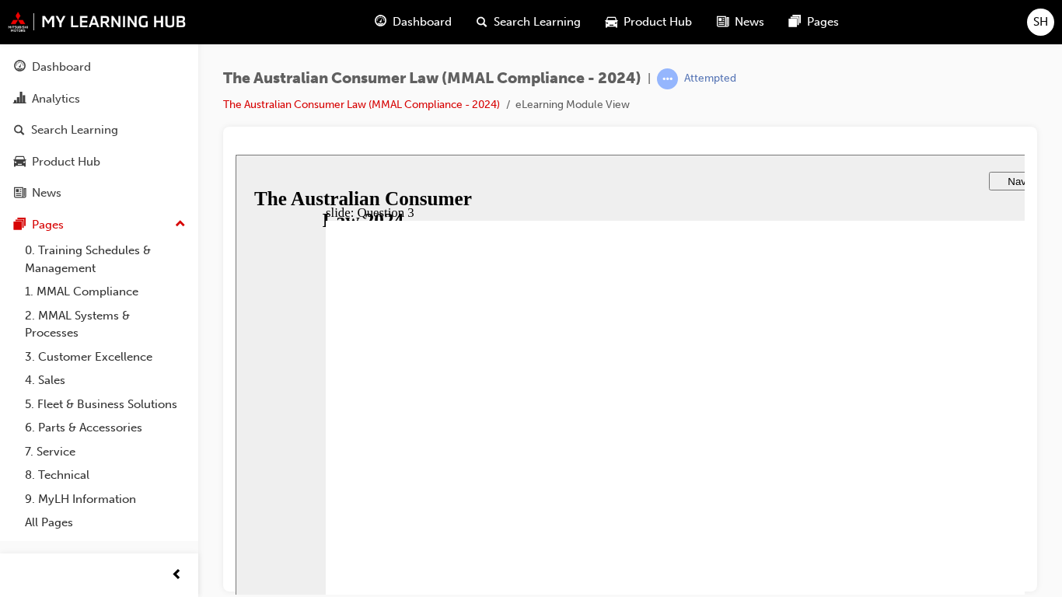
checkbox input "true"
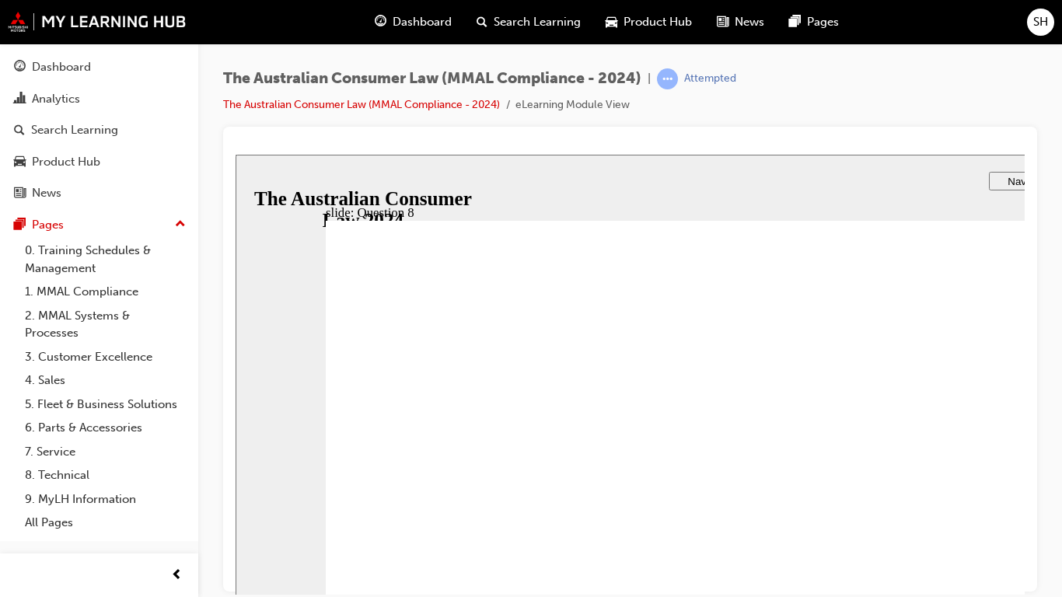
radio input "true"
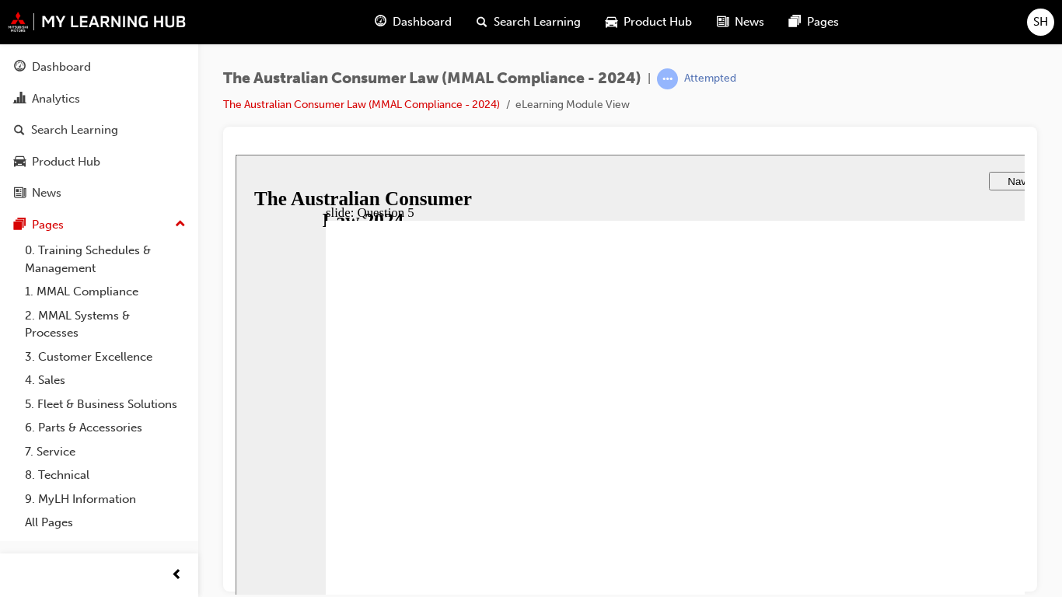
radio input "true"
checkbox input "true"
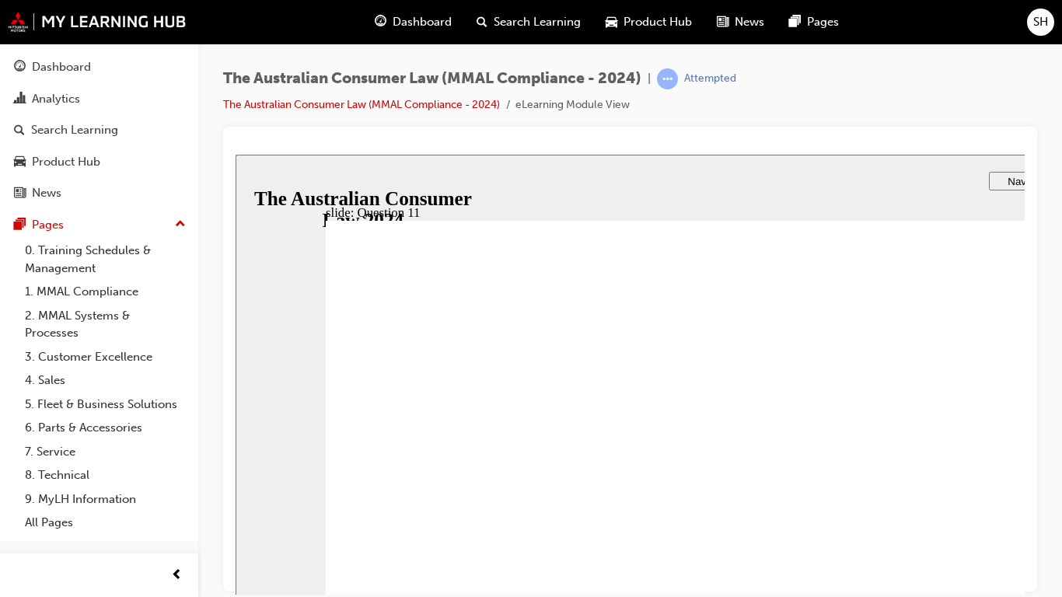
checkbox input "true"
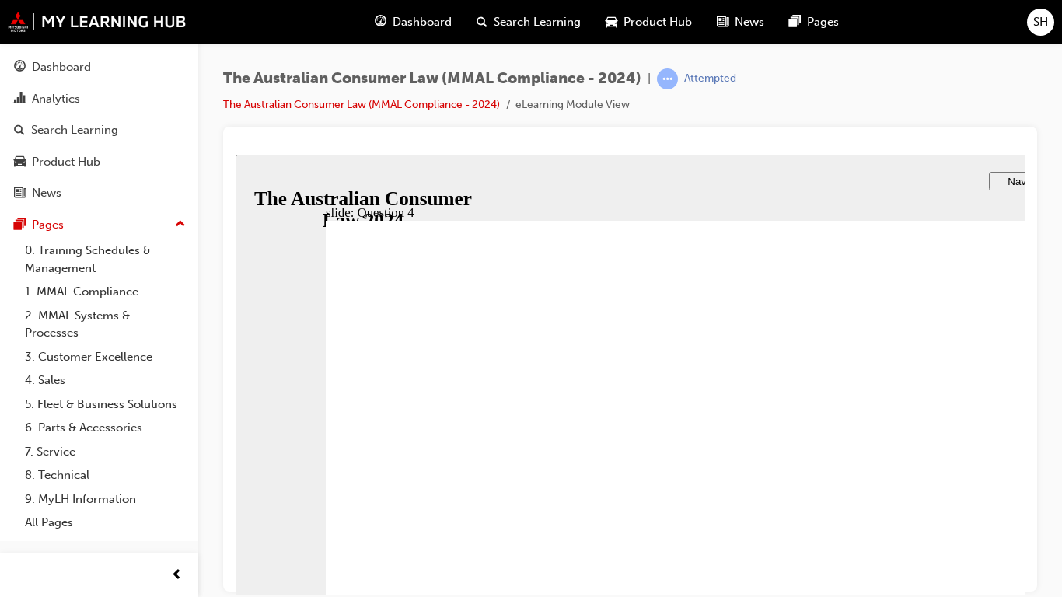
checkbox input "true"
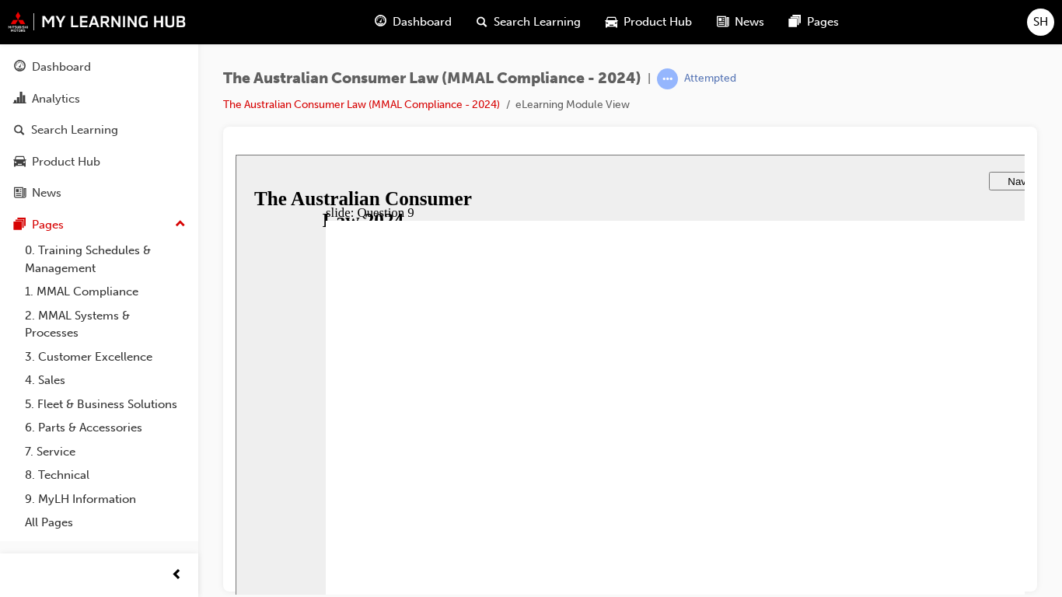
checkbox input "true"
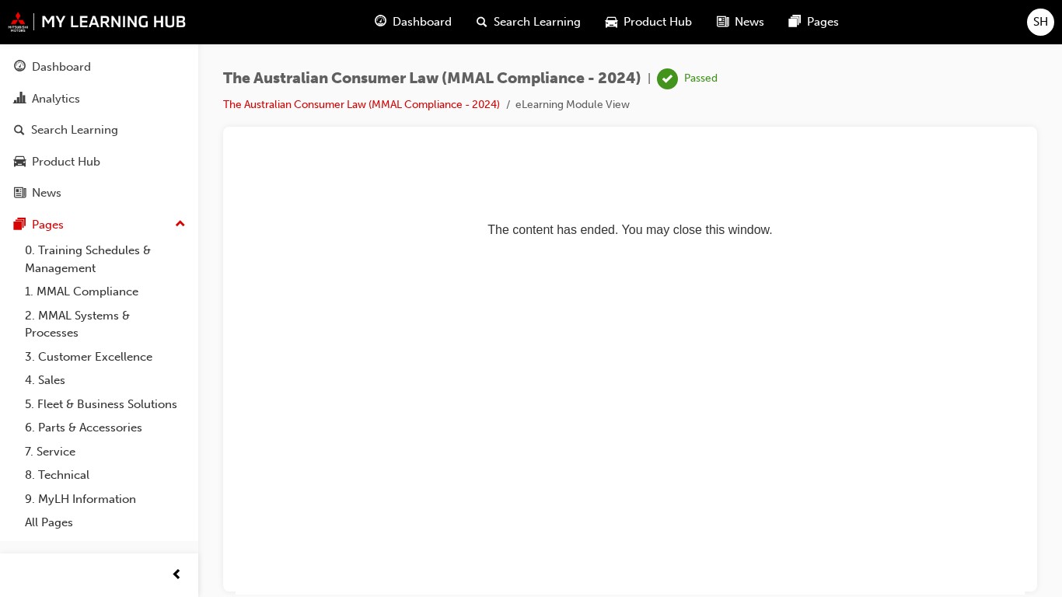
click at [856, 249] on html "The content has ended. You may close this window." at bounding box center [630, 201] width 789 height 95
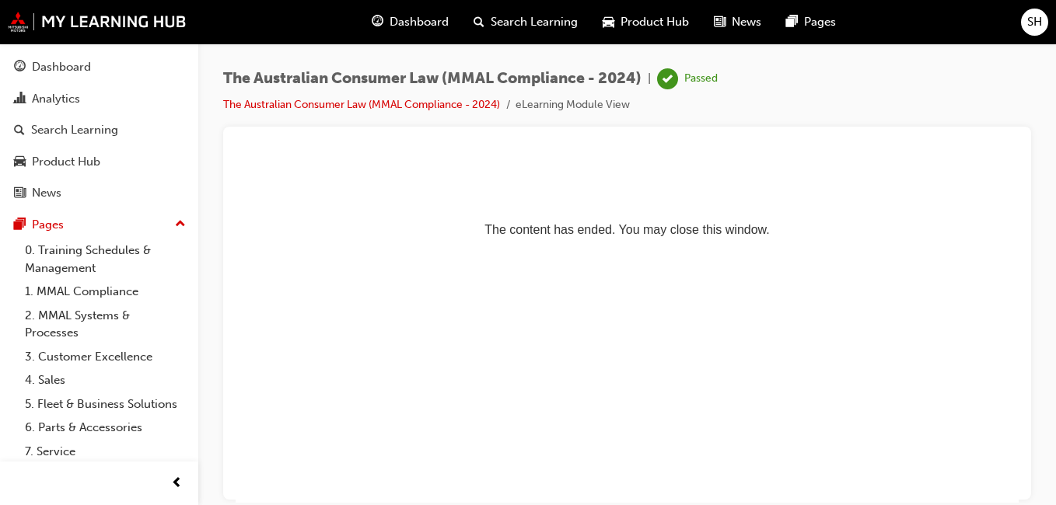
click at [423, 14] on span "Dashboard" at bounding box center [419, 22] width 59 height 18
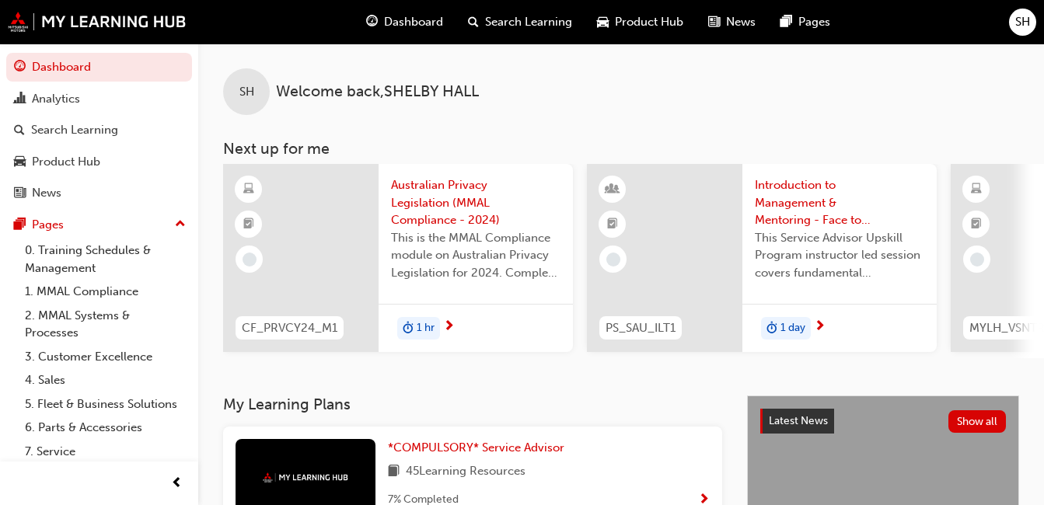
click at [432, 331] on span "1 hr" at bounding box center [426, 329] width 18 height 18
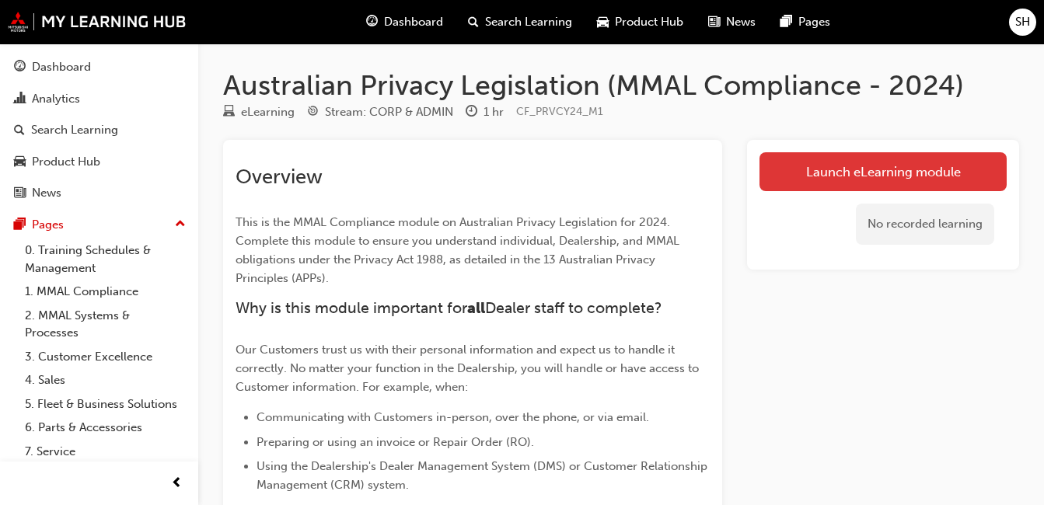
click at [807, 165] on link "Launch eLearning module" at bounding box center [883, 171] width 247 height 39
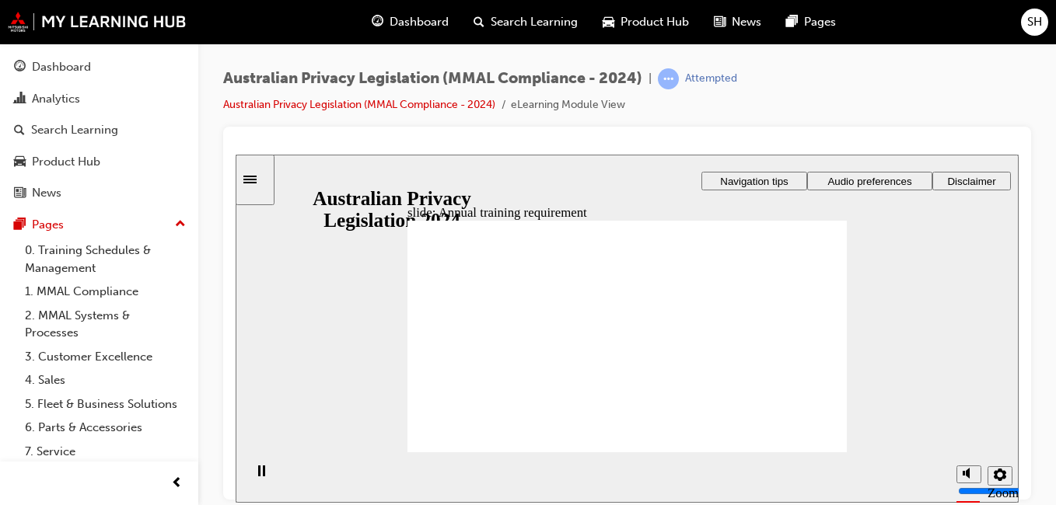
checkbox input "true"
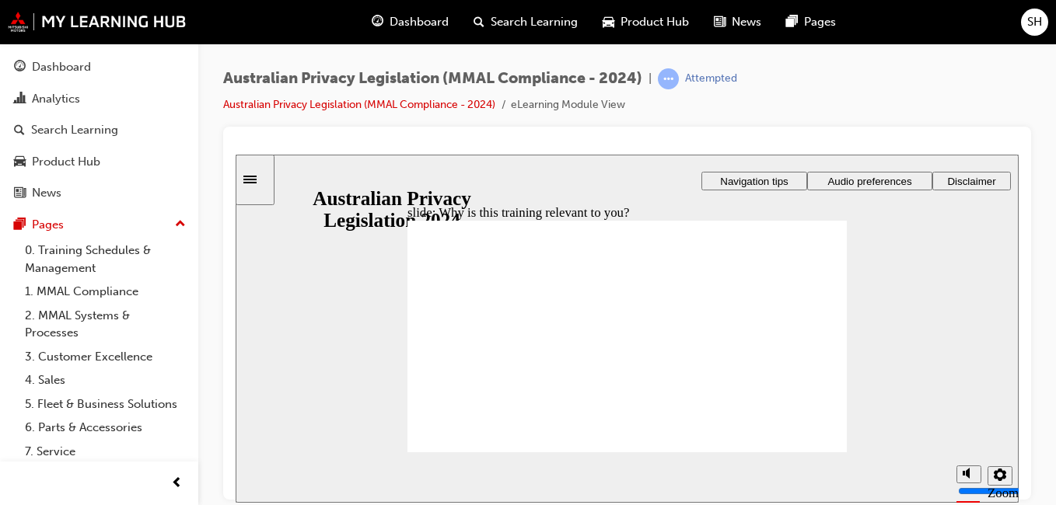
checkbox input "true"
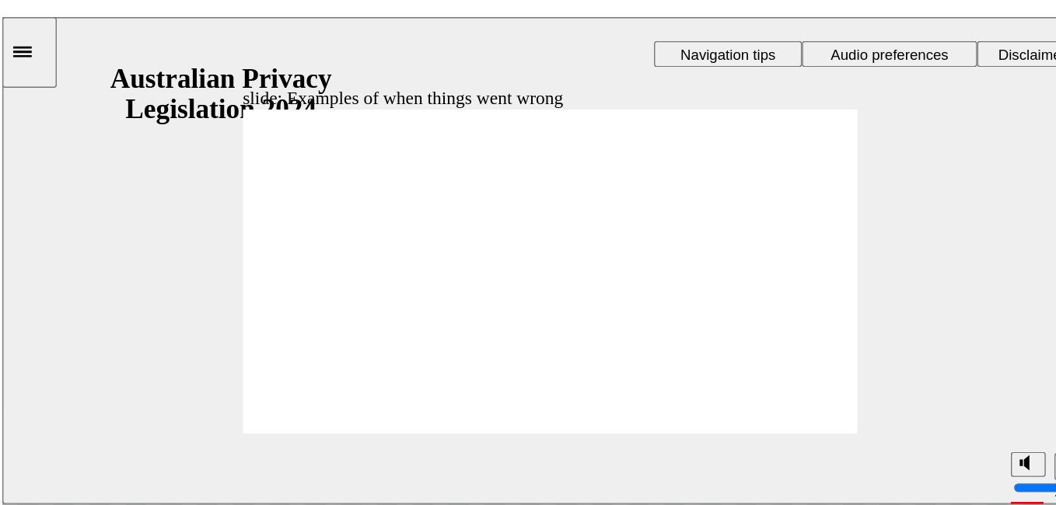
radio input "true"
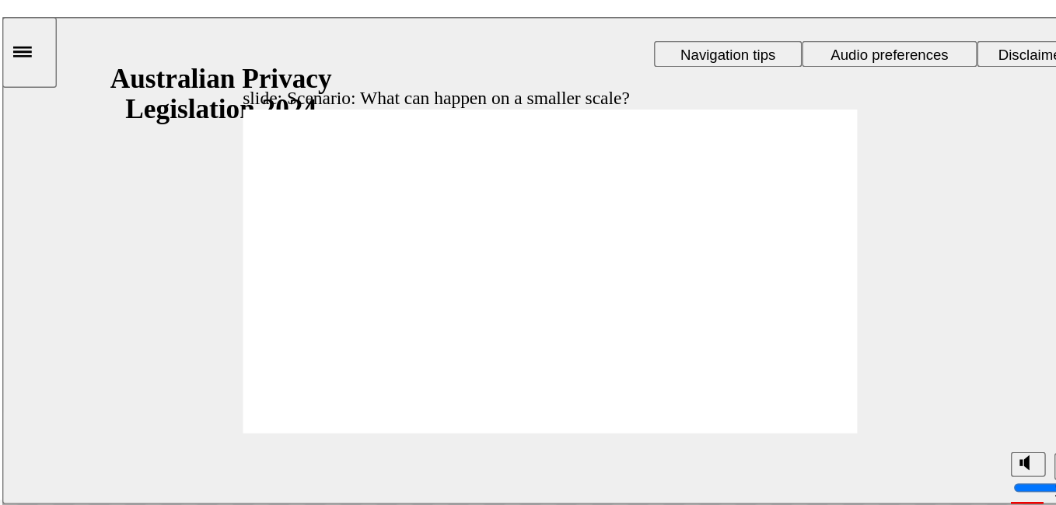
radio input "true"
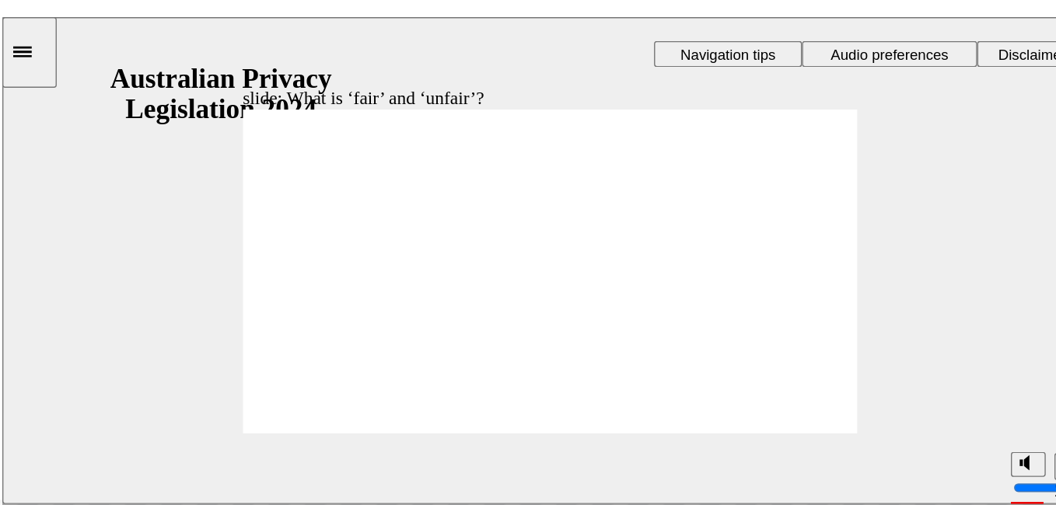
drag, startPoint x: 367, startPoint y: 168, endPoint x: 492, endPoint y: 219, distance: 135.3
drag, startPoint x: 382, startPoint y: 188, endPoint x: 252, endPoint y: 249, distance: 143.3
drag, startPoint x: 373, startPoint y: 170, endPoint x: 495, endPoint y: 227, distance: 133.9
drag, startPoint x: 386, startPoint y: 173, endPoint x: 505, endPoint y: 235, distance: 133.9
drag, startPoint x: 395, startPoint y: 176, endPoint x: 271, endPoint y: 242, distance: 140.9
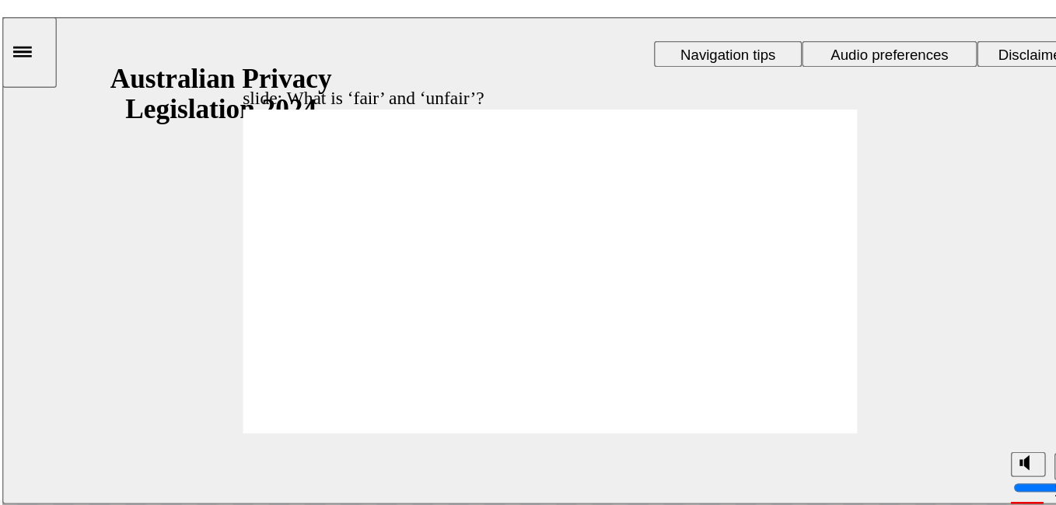
drag, startPoint x: 380, startPoint y: 187, endPoint x: 262, endPoint y: 254, distance: 135.4
drag, startPoint x: 366, startPoint y: 177, endPoint x: 484, endPoint y: 233, distance: 130.8
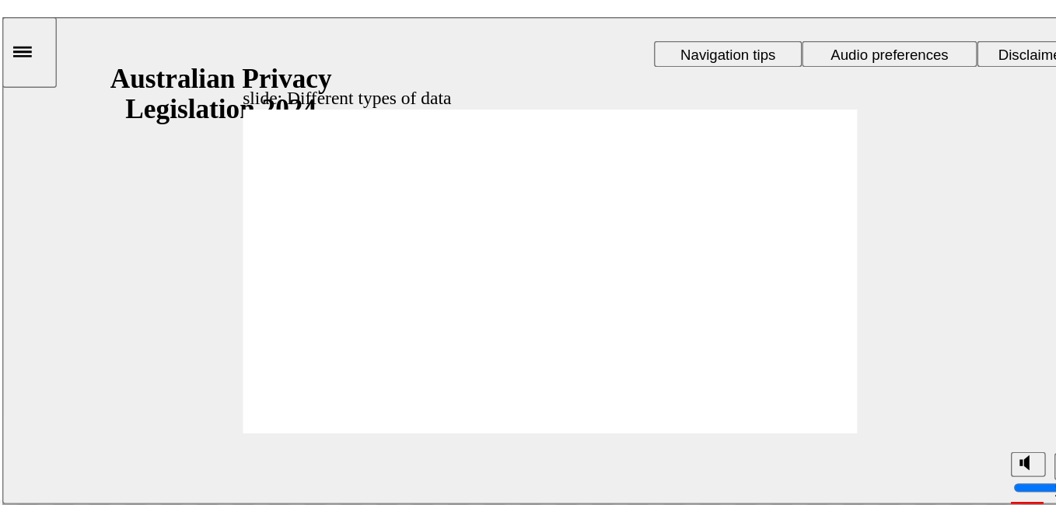
checkbox input "true"
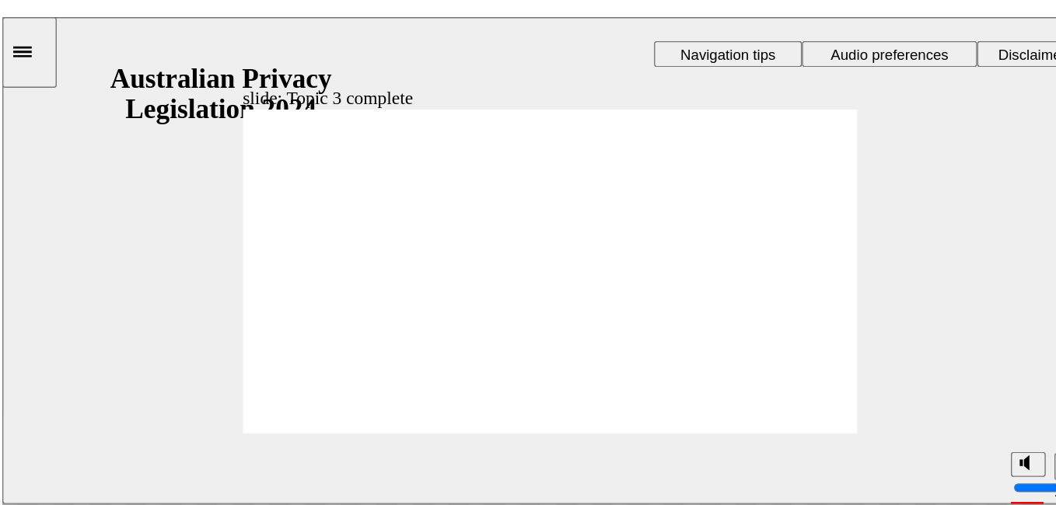
checkbox input "true"
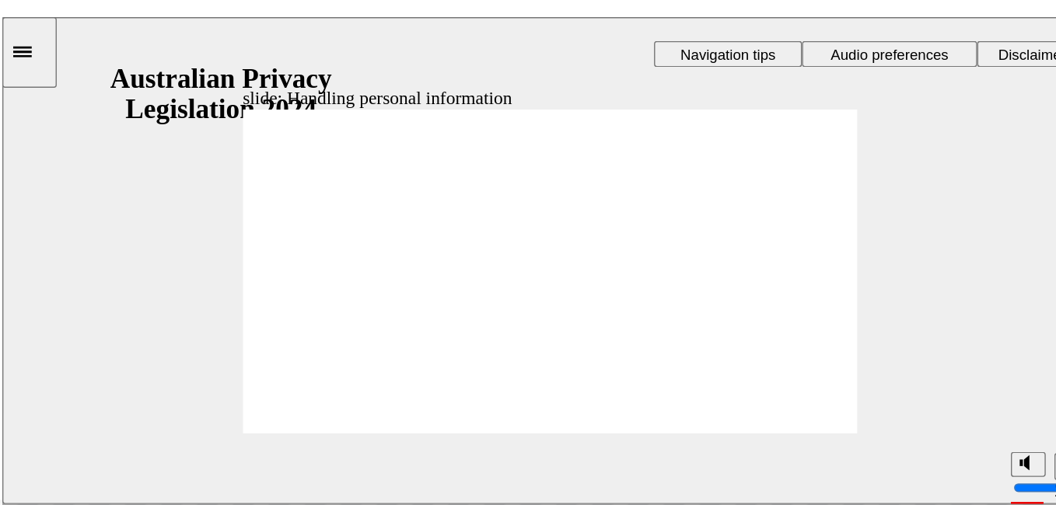
checkbox input "true"
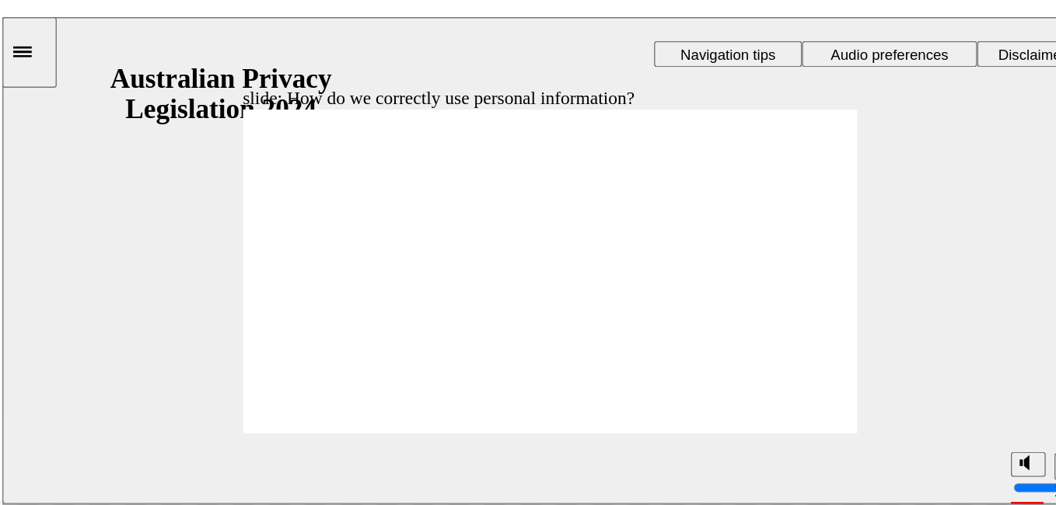
drag, startPoint x: 588, startPoint y: 297, endPoint x: 635, endPoint y: 211, distance: 98.1
click at [635, 211] on div "slide: Using personal information for direct marketing Rectangle 1 Rectangle 3 …" at bounding box center [393, 190] width 783 height 348
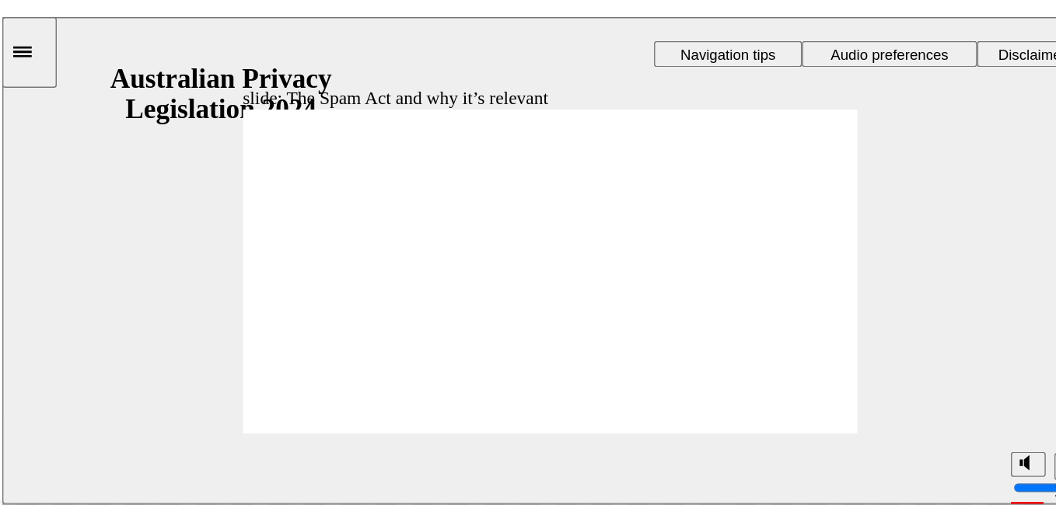
radio input "true"
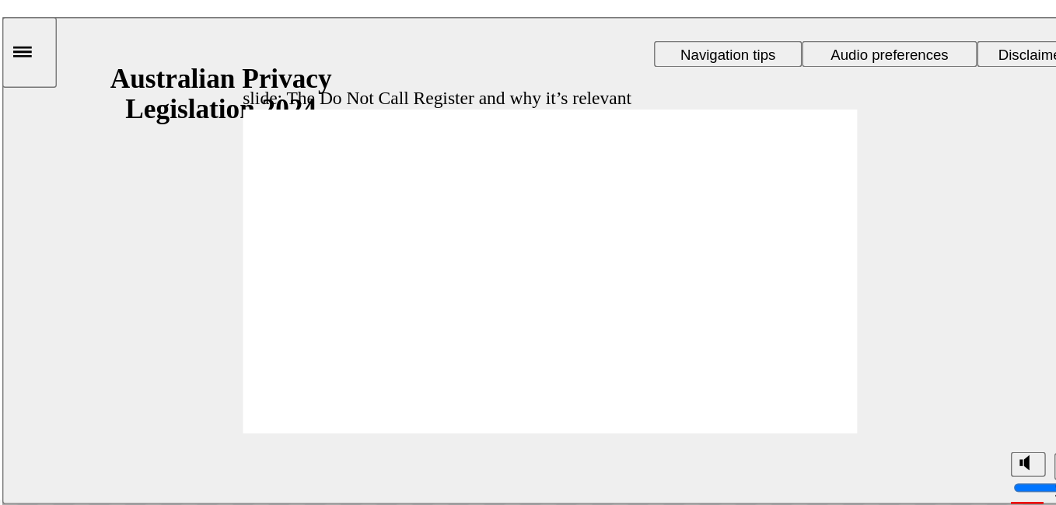
radio input "true"
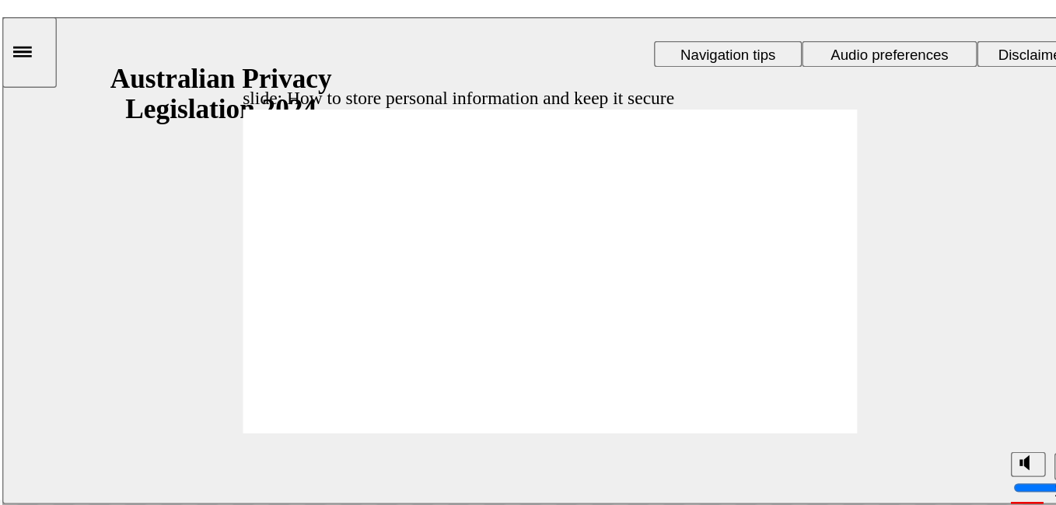
radio input "true"
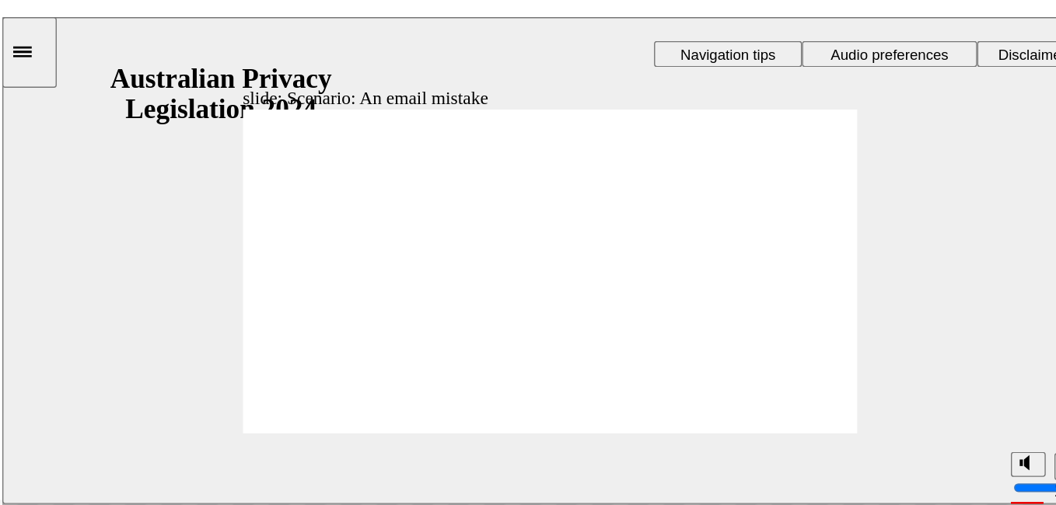
radio input "true"
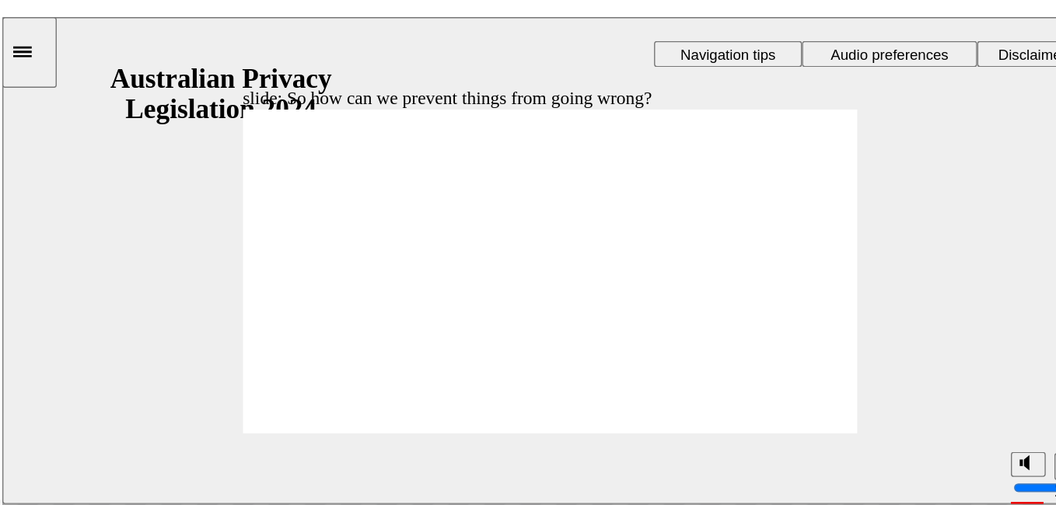
radio input "true"
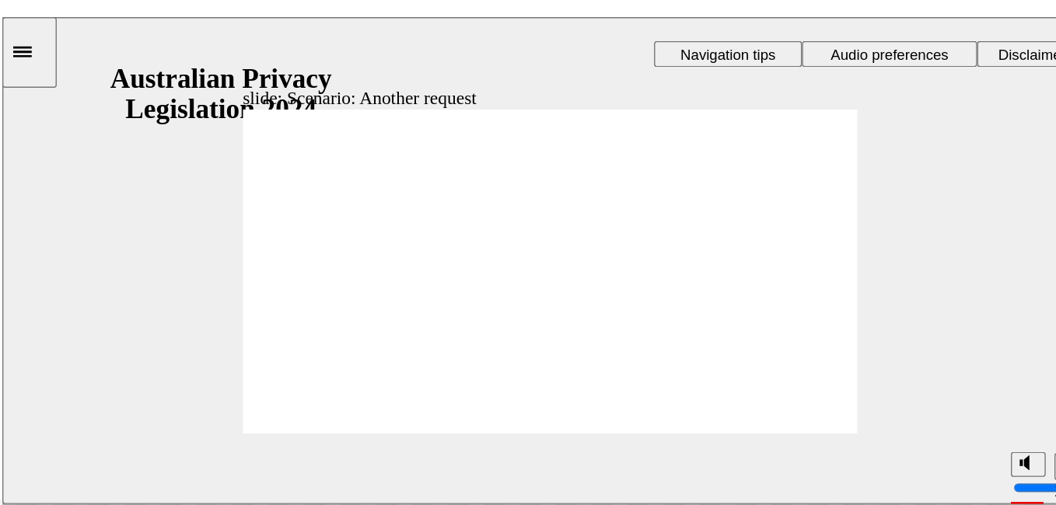
radio input "true"
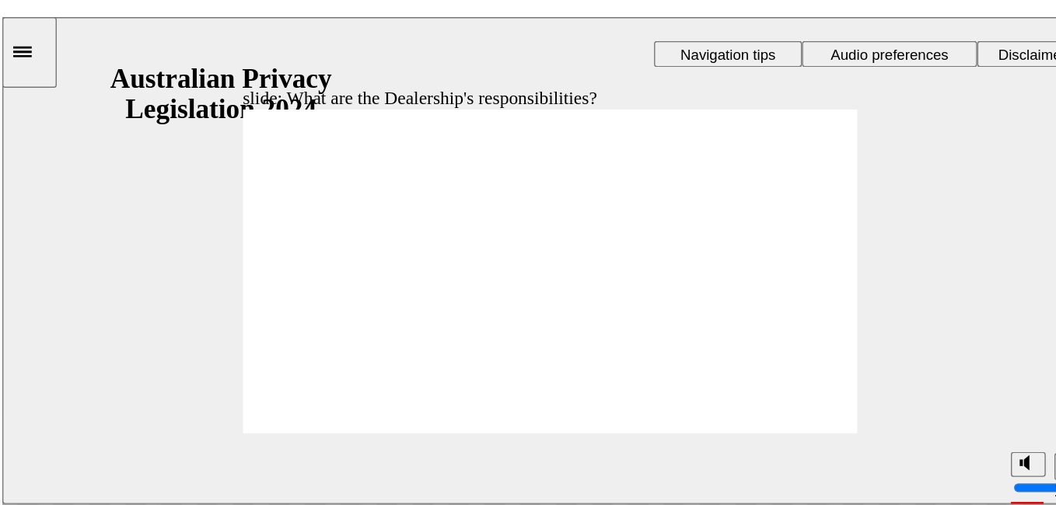
drag, startPoint x: 448, startPoint y: 178, endPoint x: 453, endPoint y: 156, distance: 22.3
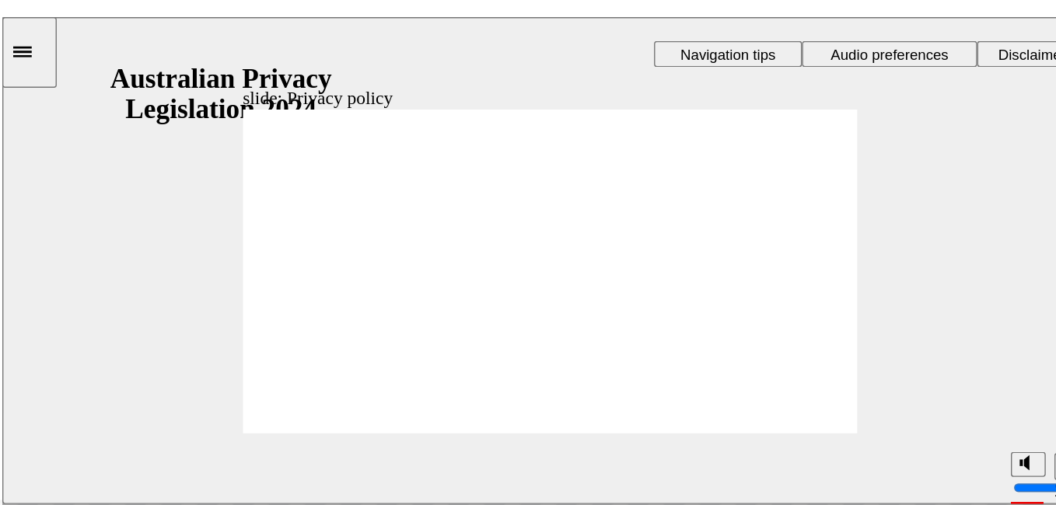
checkbox input "true"
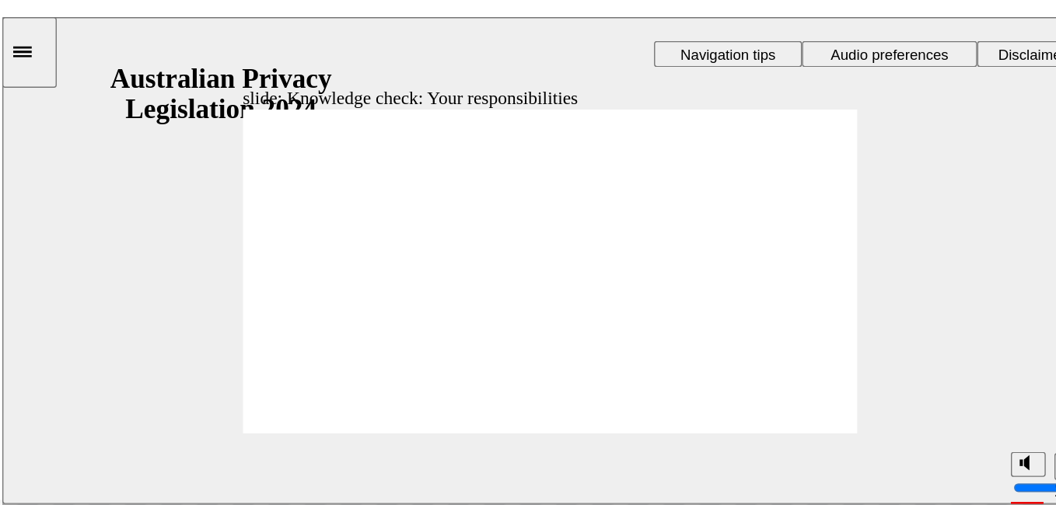
checkbox input "true"
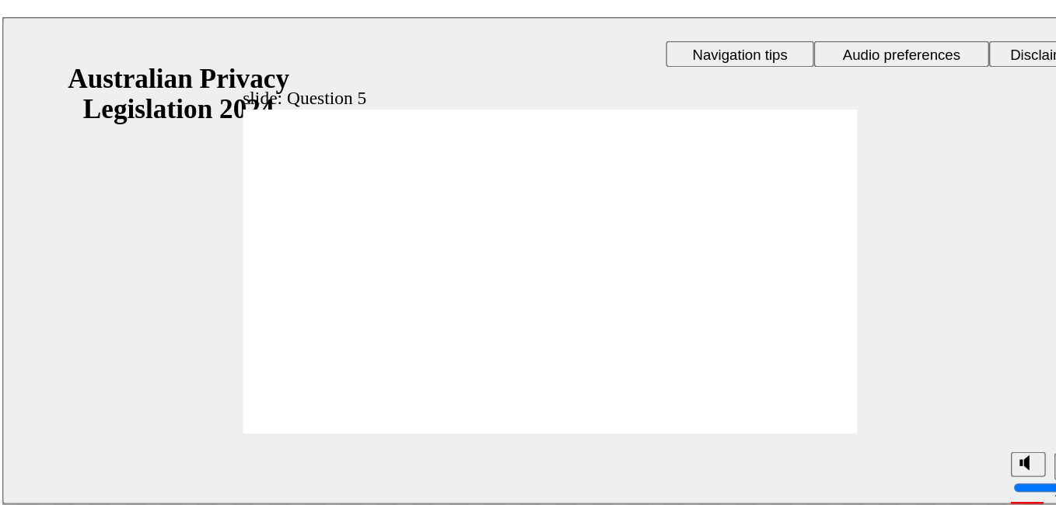
radio input "true"
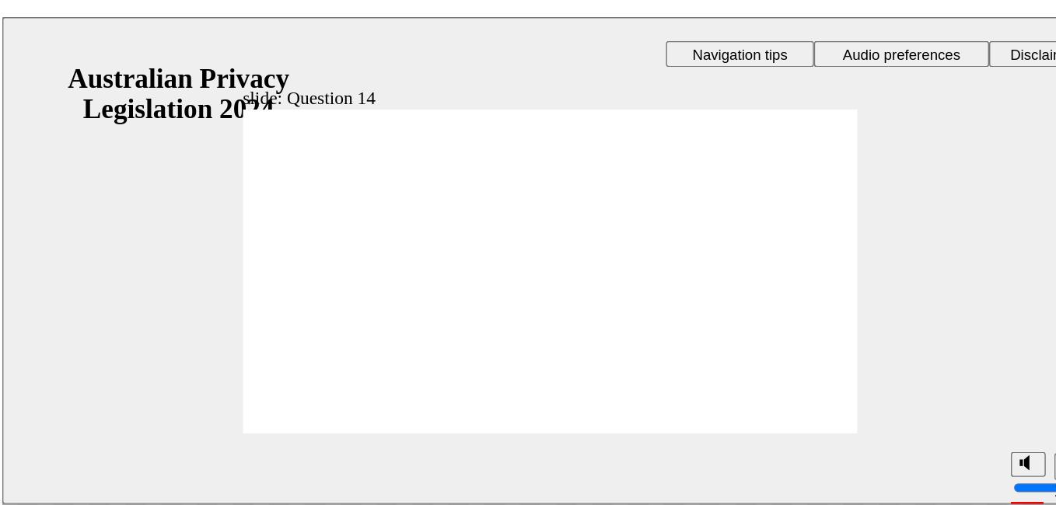
radio input "true"
checkbox input "true"
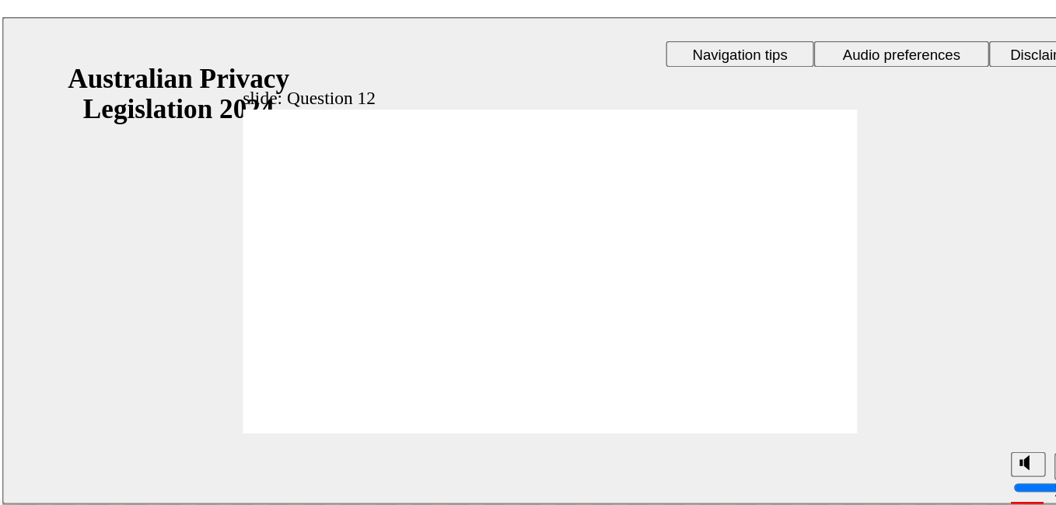
radio input "true"
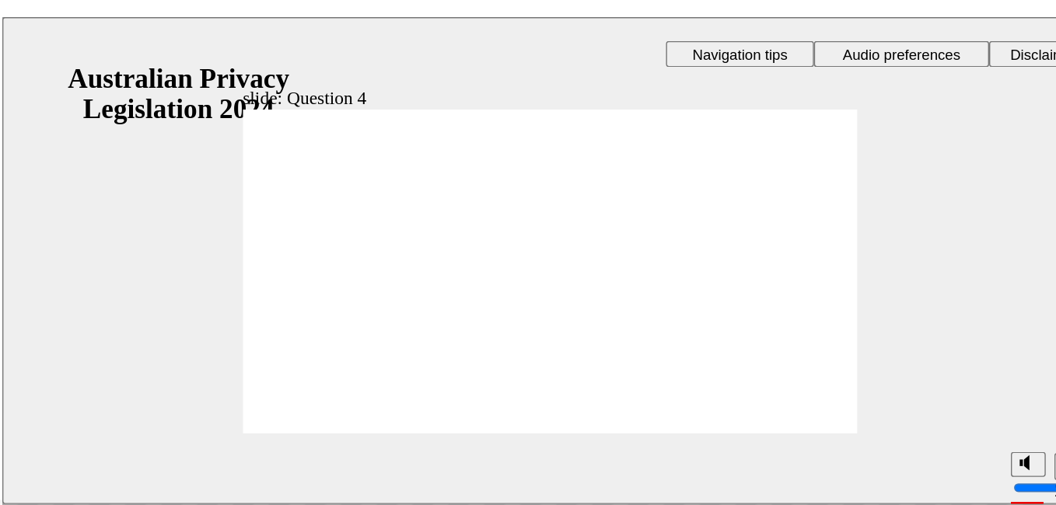
radio input "true"
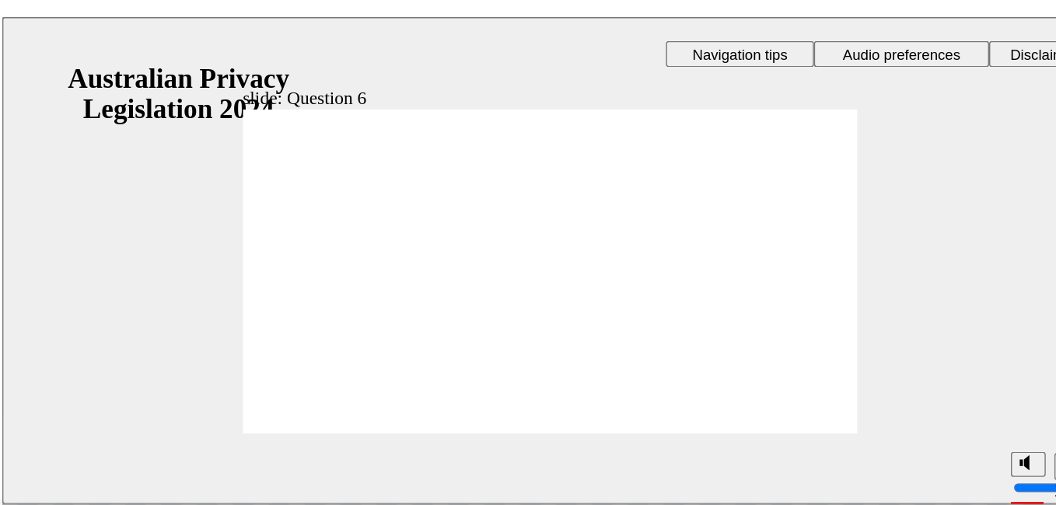
radio input "true"
checkbox input "true"
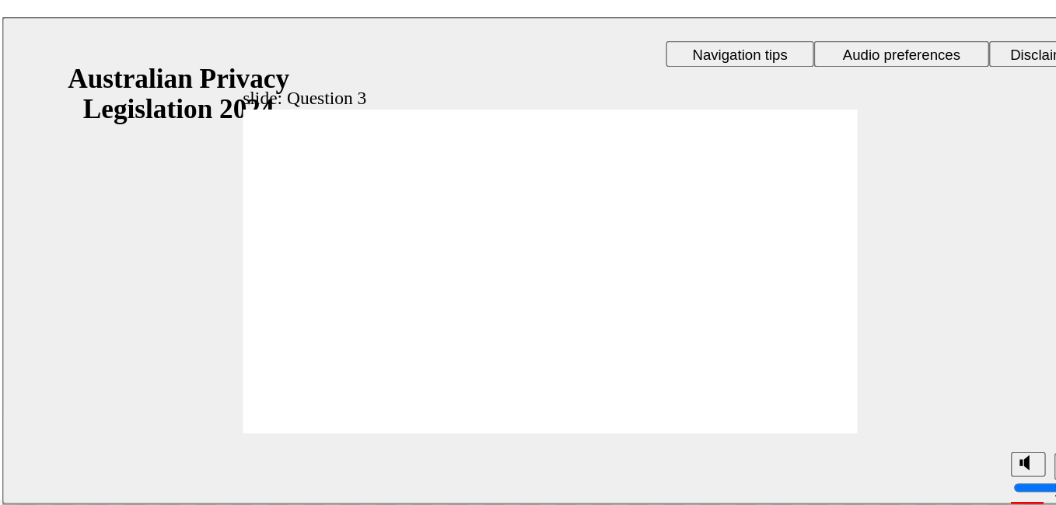
checkbox input "true"
radio input "true"
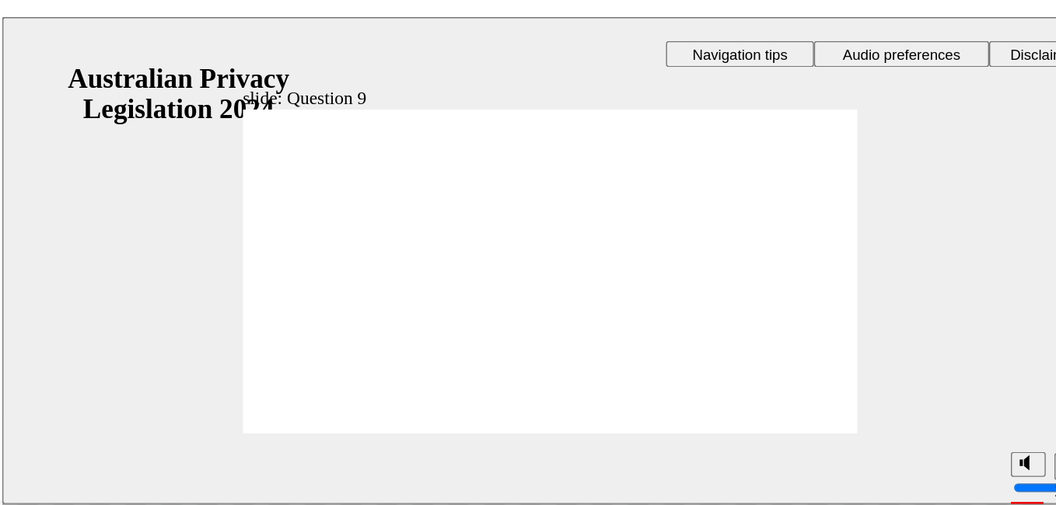
radio input "false"
radio input "true"
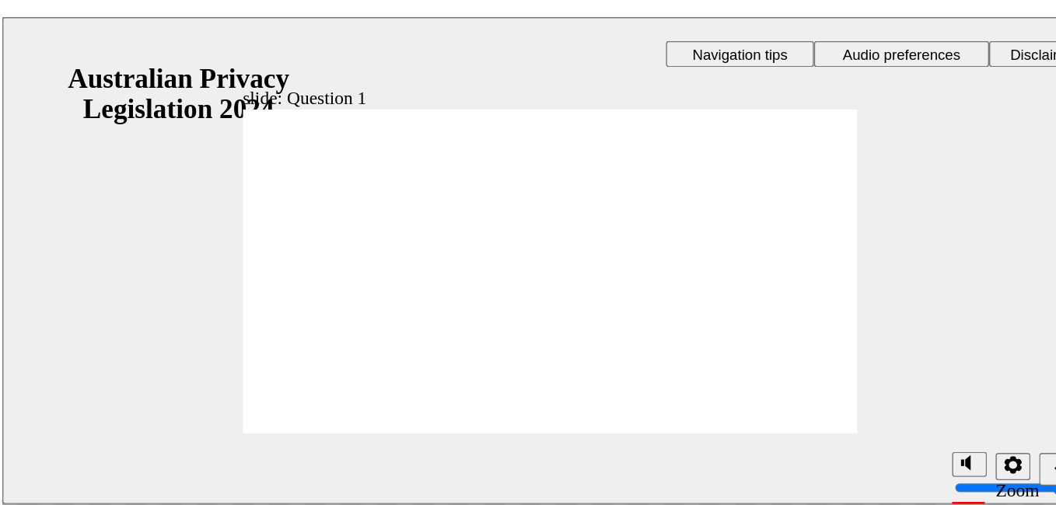
radio input "true"
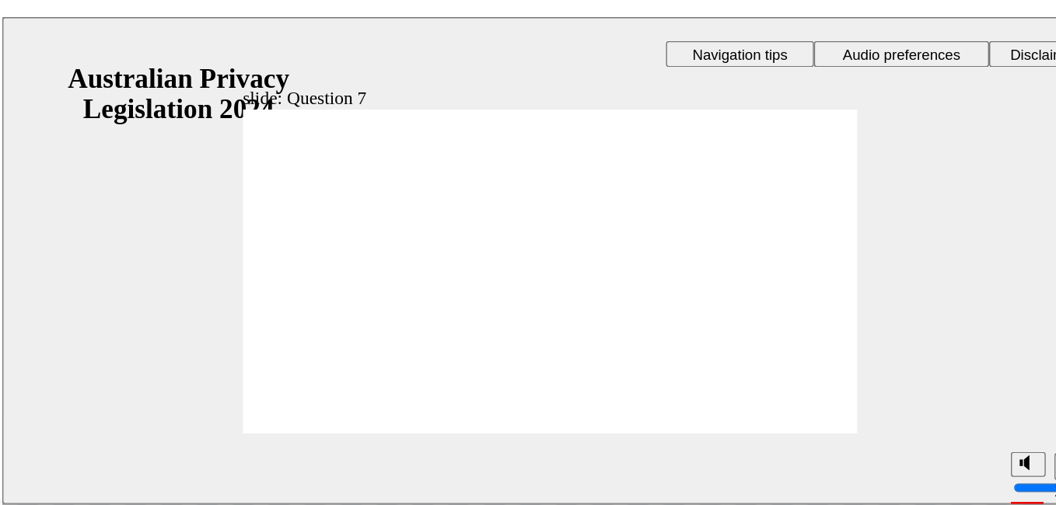
radio input "true"
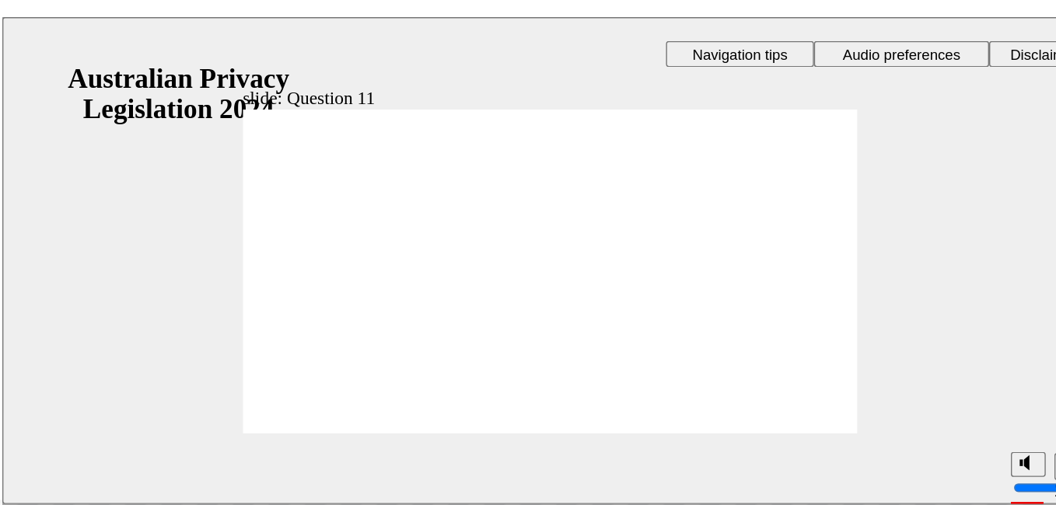
radio input "true"
